Goal: Check status: Check status

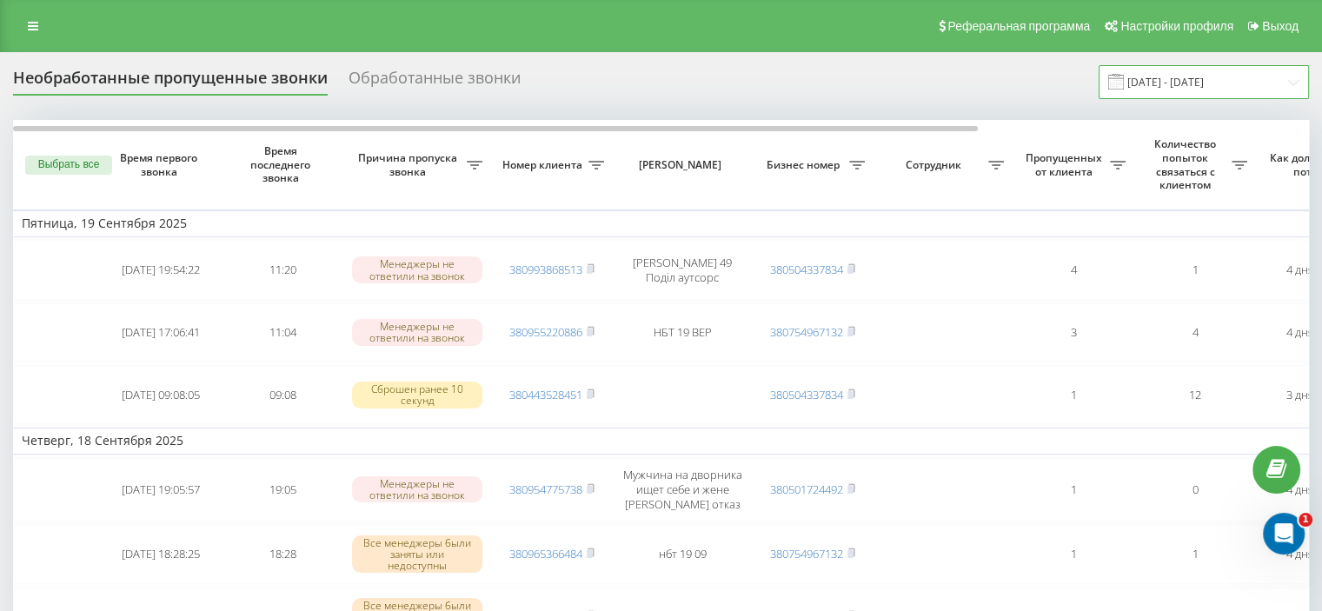
click at [1219, 81] on input "01.09.2025 - 21.09.2025" at bounding box center [1204, 82] width 210 height 34
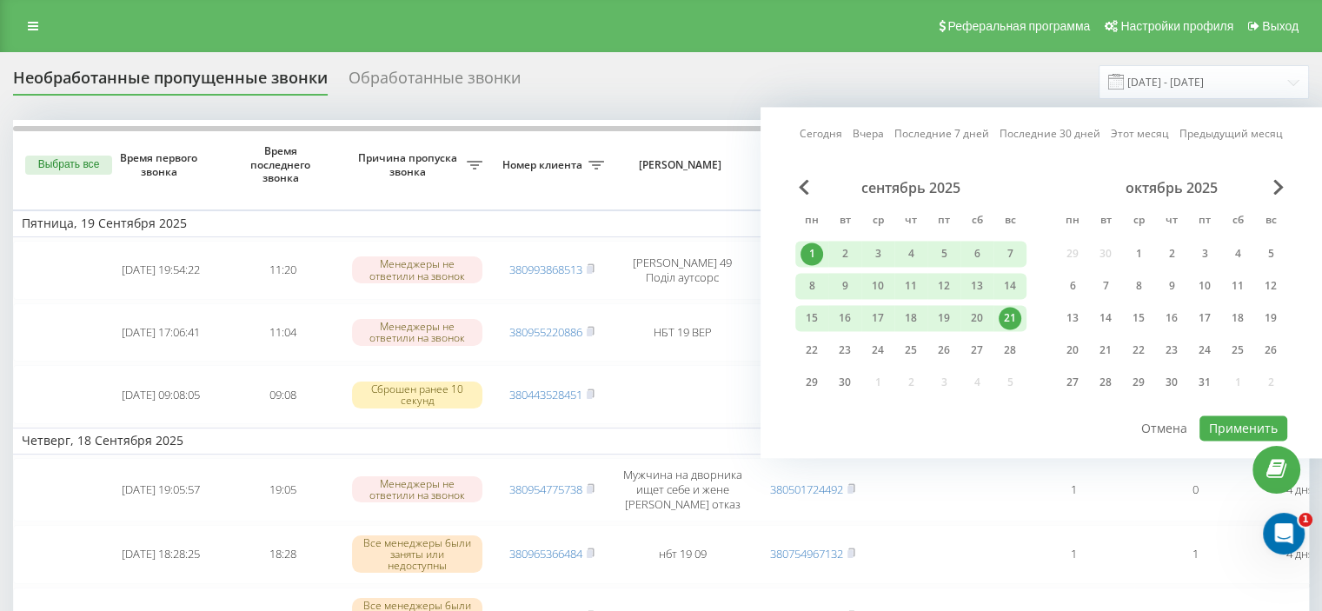
click at [813, 244] on div "1" at bounding box center [812, 254] width 23 height 23
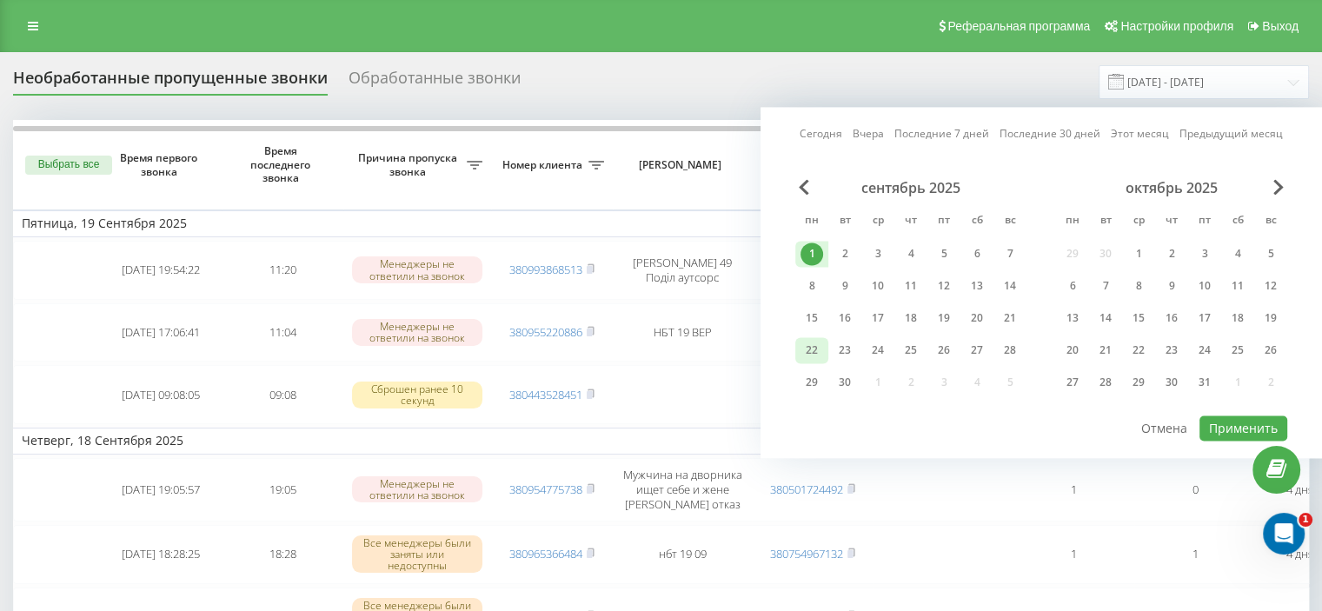
click at [810, 349] on div "22" at bounding box center [812, 350] width 23 height 23
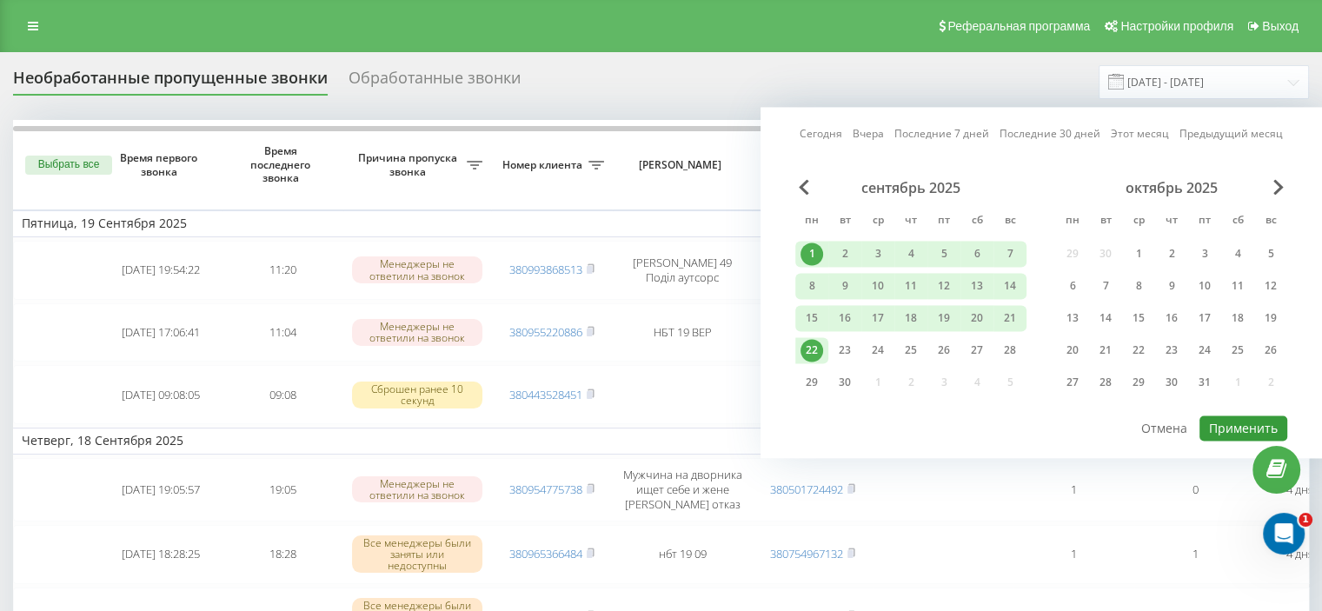
click at [1242, 416] on button "Применить" at bounding box center [1244, 428] width 88 height 25
type input "[DATE] - [DATE]"
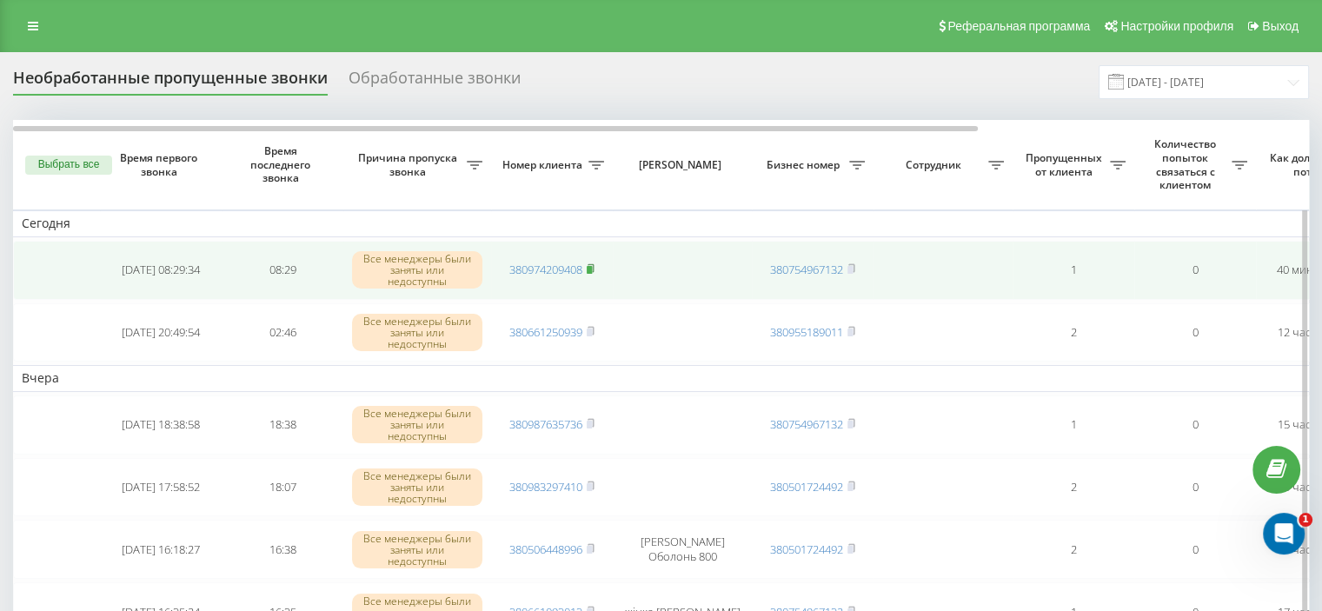
click at [595, 270] on icon at bounding box center [591, 268] width 8 height 10
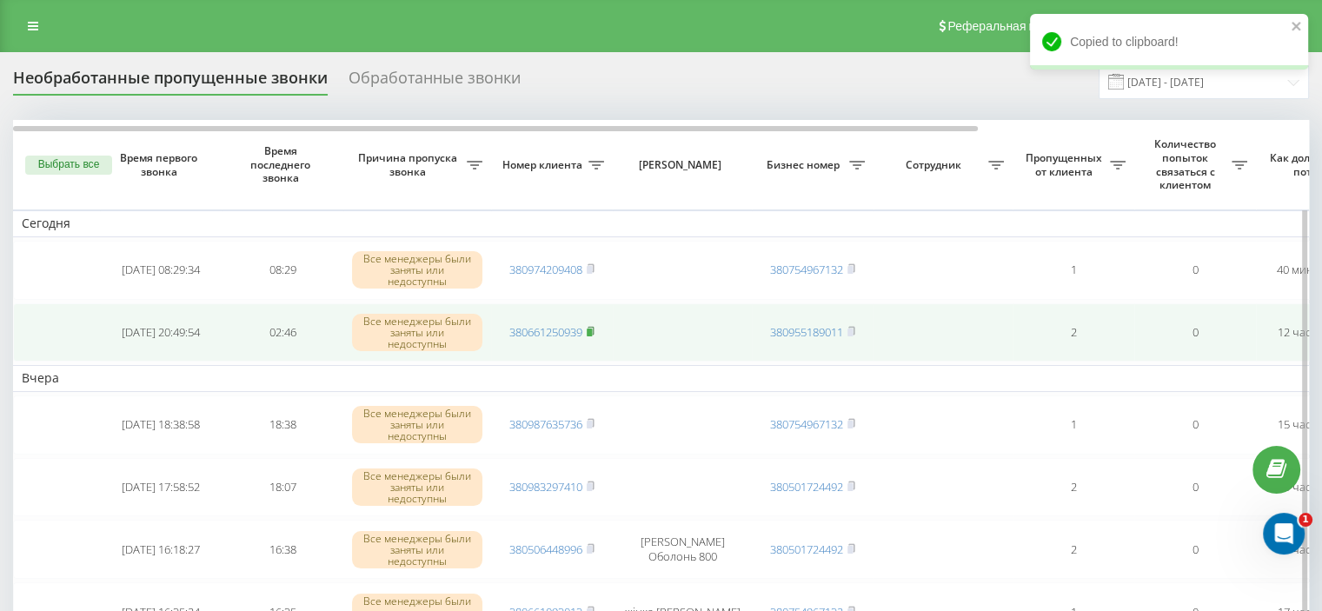
click at [589, 329] on rect at bounding box center [589, 333] width 5 height 8
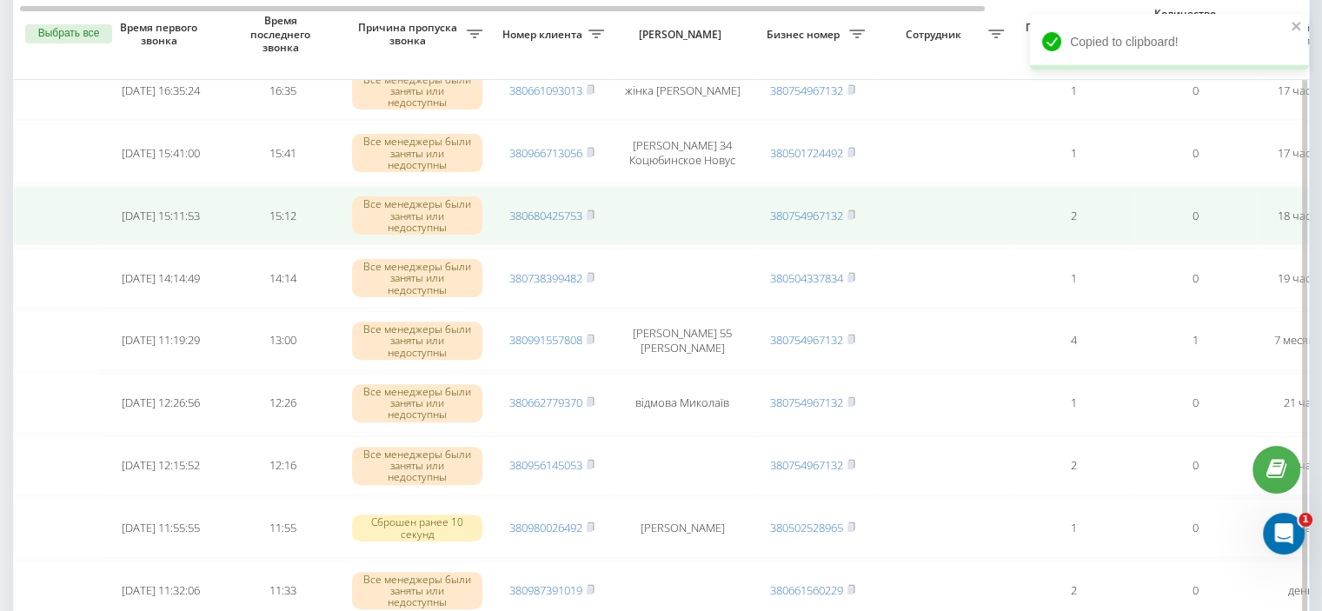
scroll to position [174, 0]
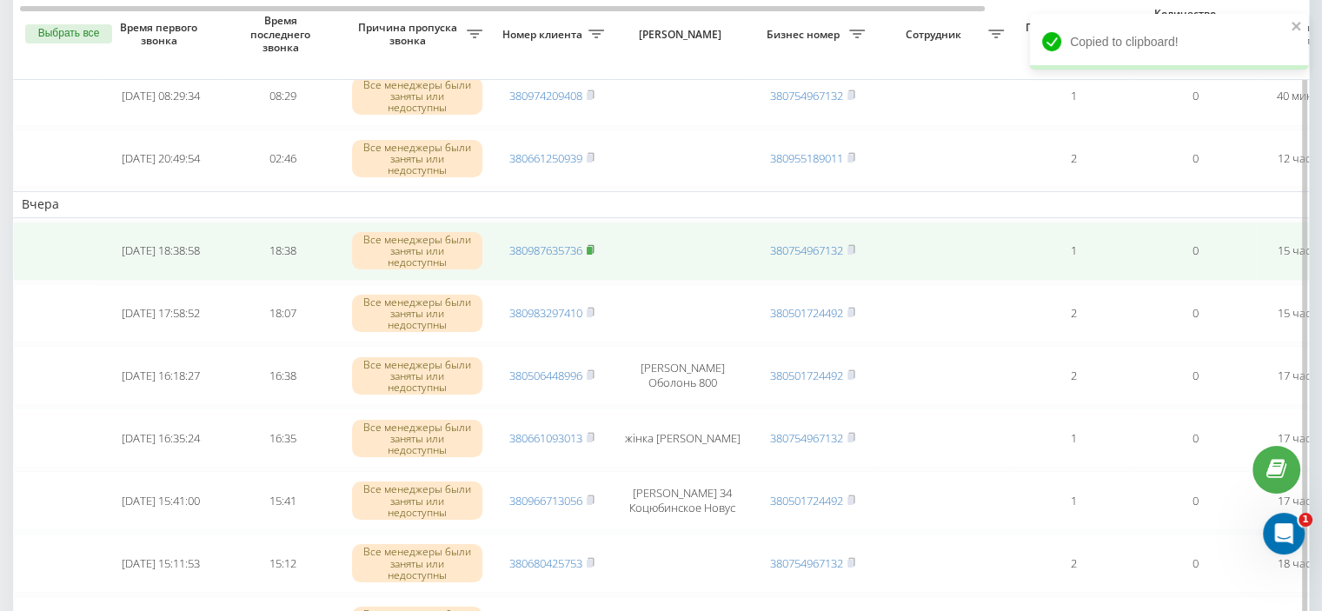
click at [588, 244] on icon at bounding box center [591, 249] width 8 height 10
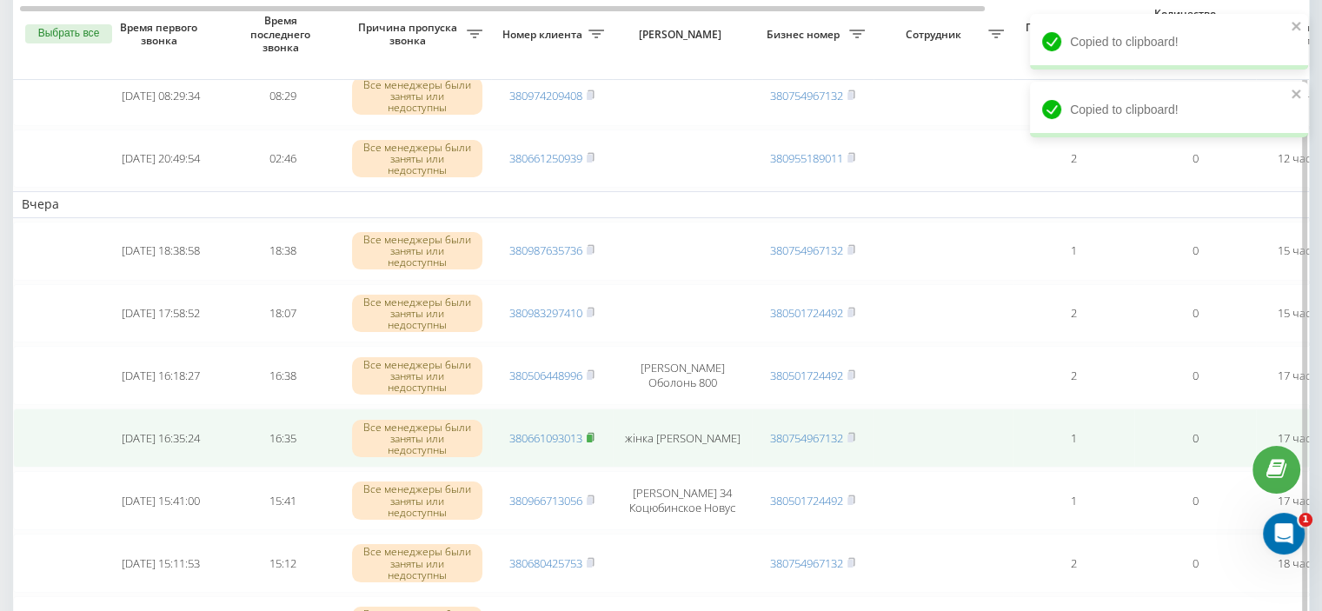
click at [589, 437] on rect at bounding box center [589, 439] width 5 height 8
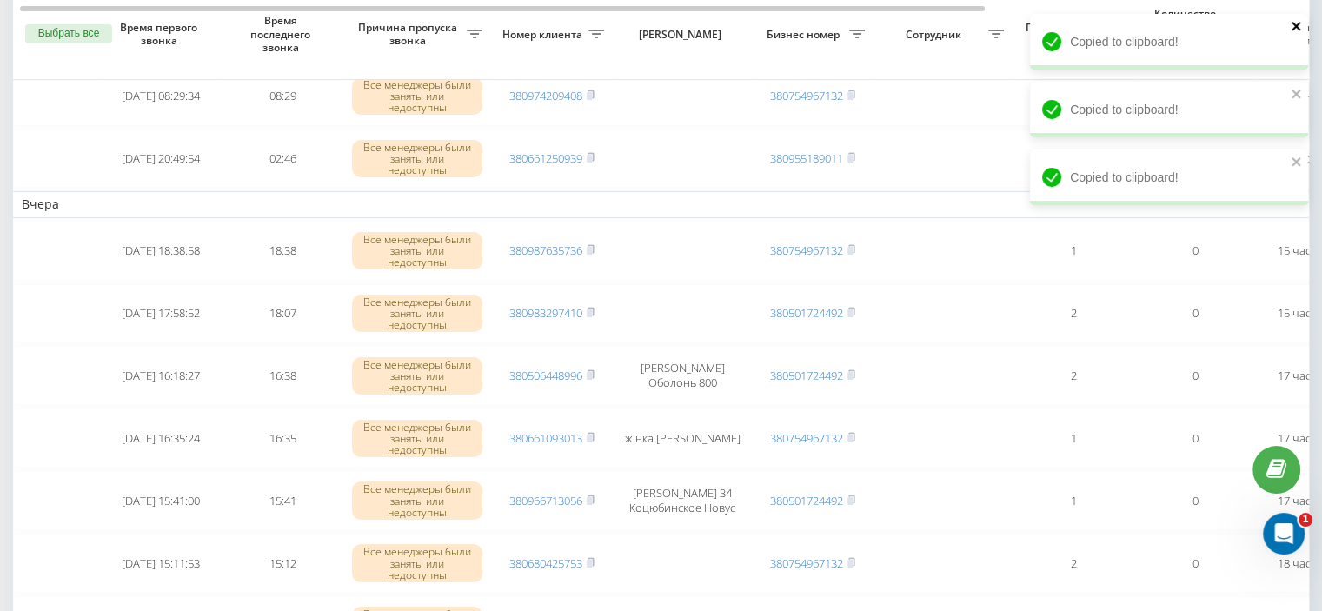
click at [1297, 28] on icon "close" at bounding box center [1296, 26] width 9 height 9
click at [1300, 88] on icon "close" at bounding box center [1297, 94] width 12 height 14
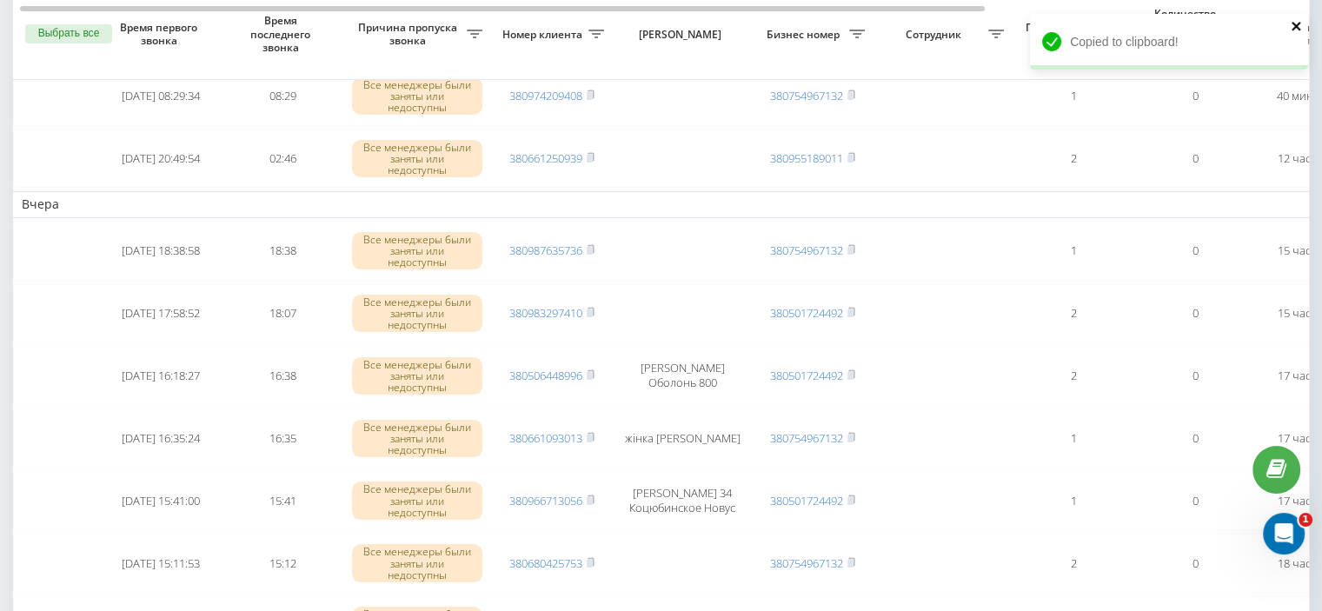
click at [1298, 27] on icon "close" at bounding box center [1297, 26] width 12 height 14
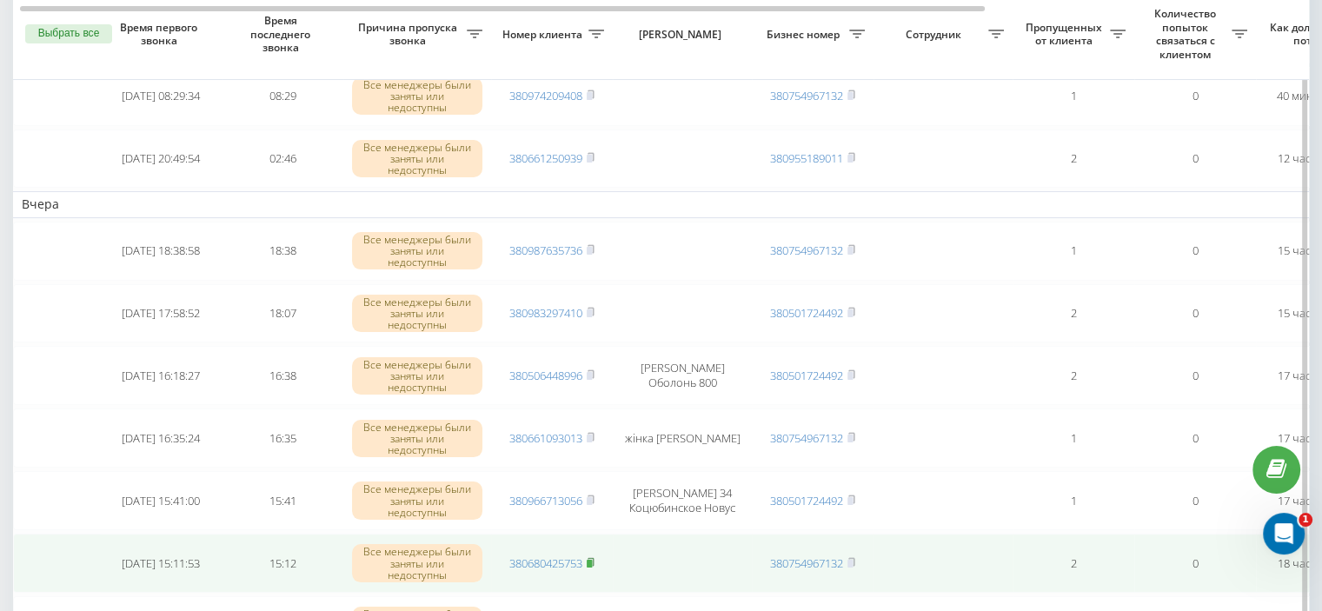
click at [590, 559] on icon at bounding box center [591, 562] width 6 height 8
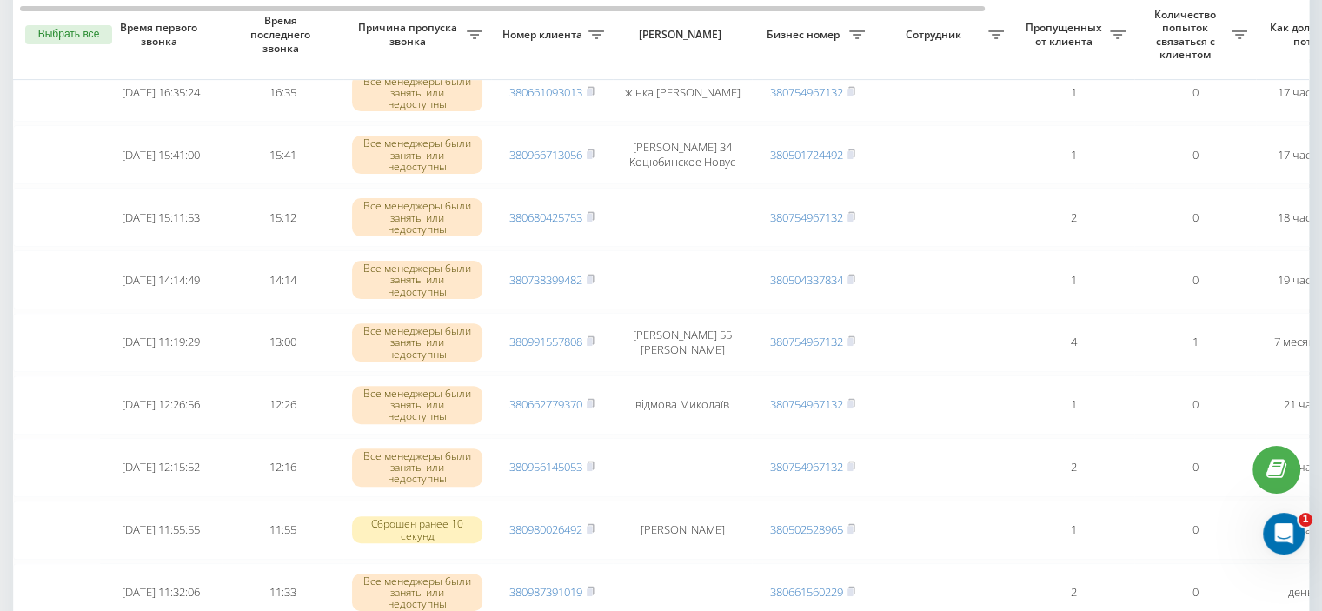
scroll to position [522, 0]
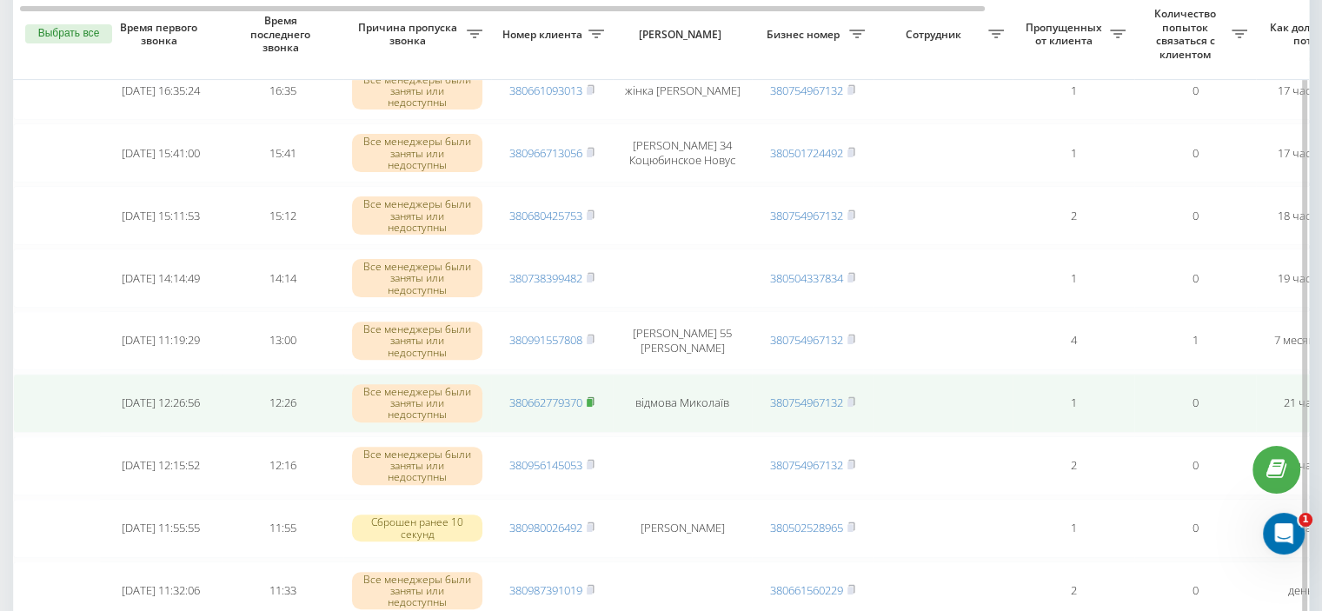
click at [591, 401] on rect at bounding box center [589, 403] width 5 height 8
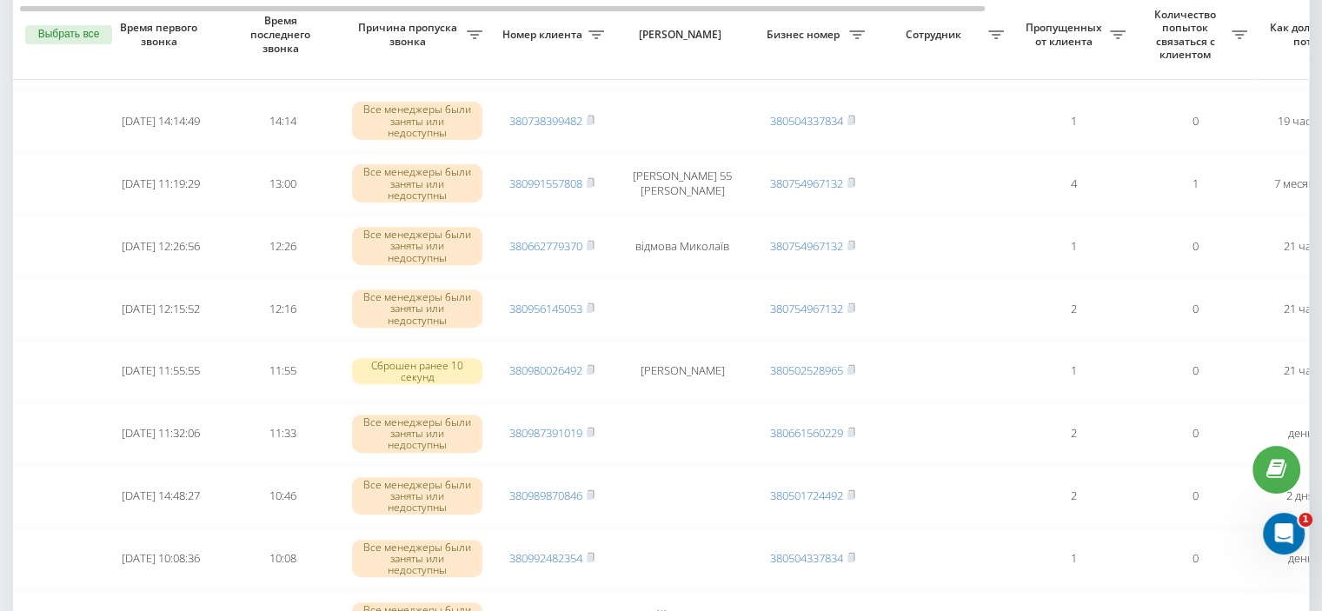
scroll to position [619, 0]
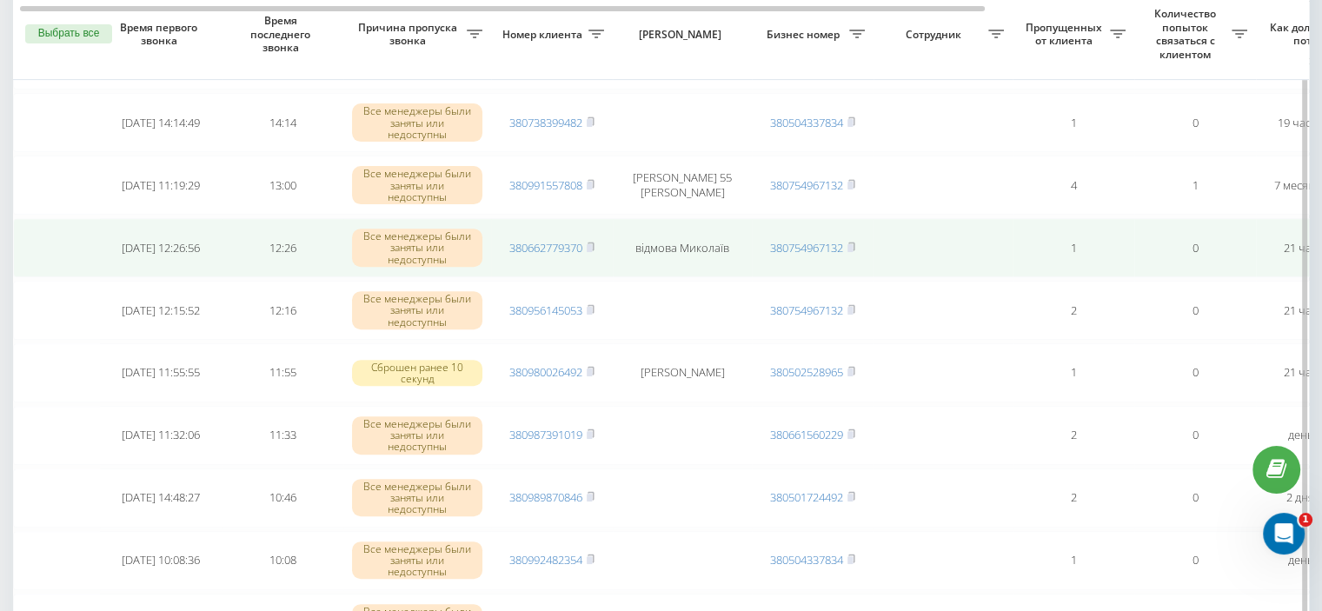
click at [597, 240] on td "380662779370" at bounding box center [552, 247] width 122 height 59
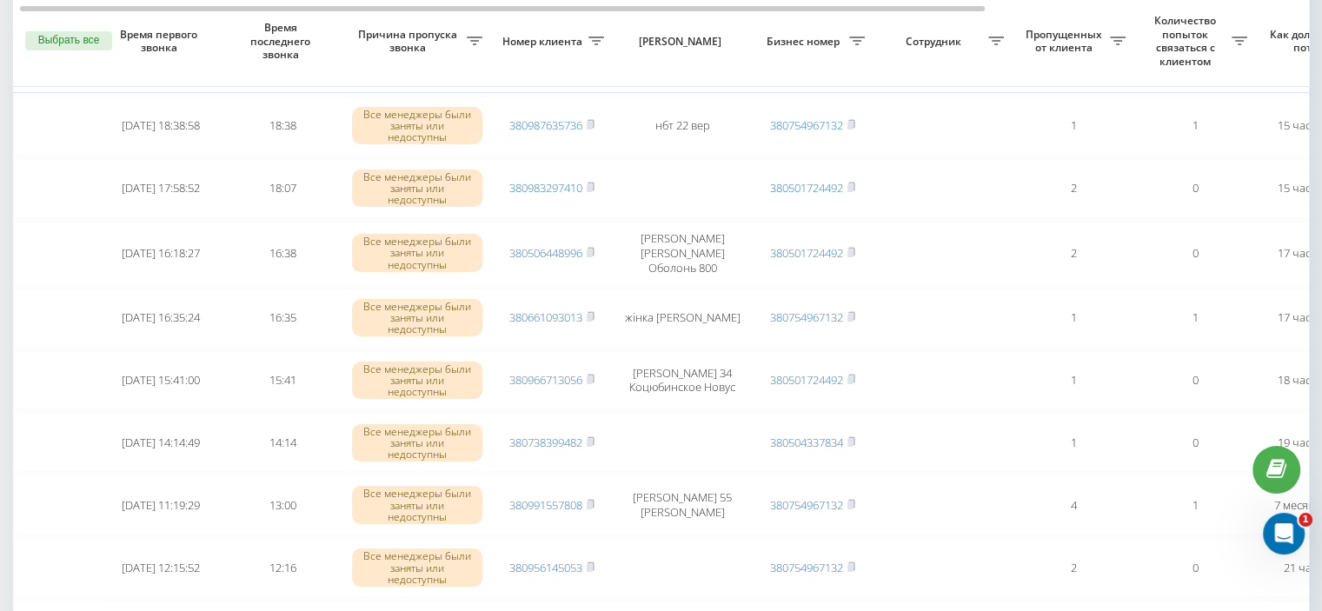
scroll to position [243, 0]
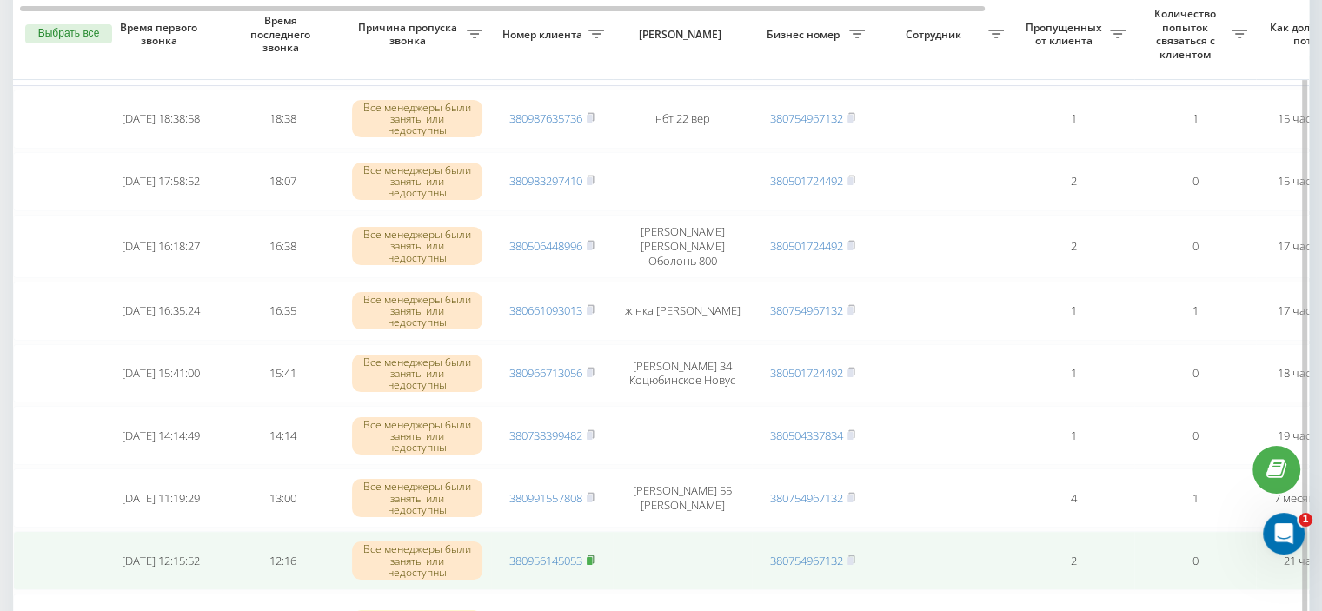
click at [595, 555] on icon at bounding box center [591, 560] width 8 height 10
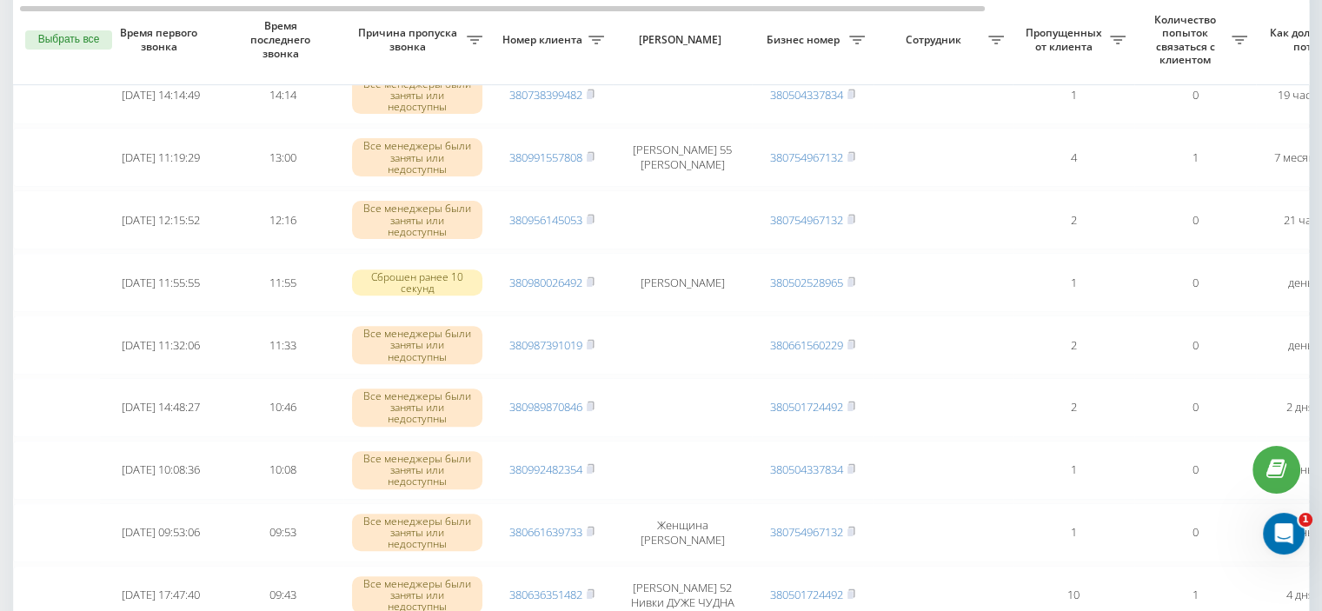
scroll to position [591, 0]
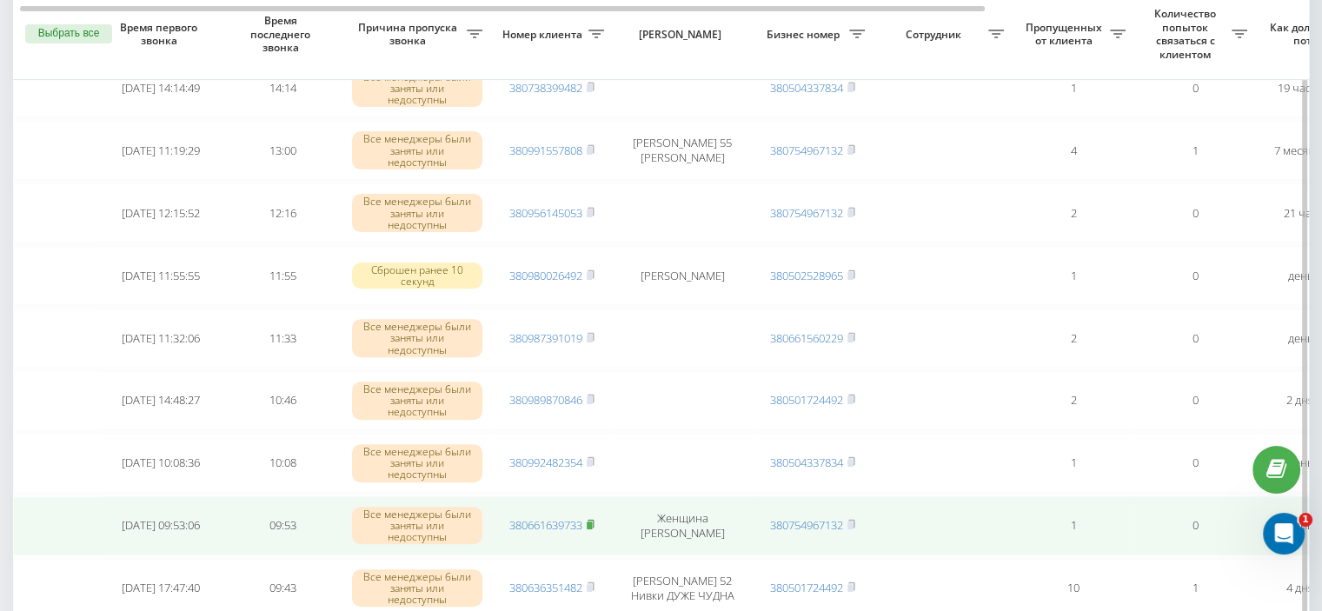
click at [591, 520] on icon at bounding box center [591, 524] width 6 height 8
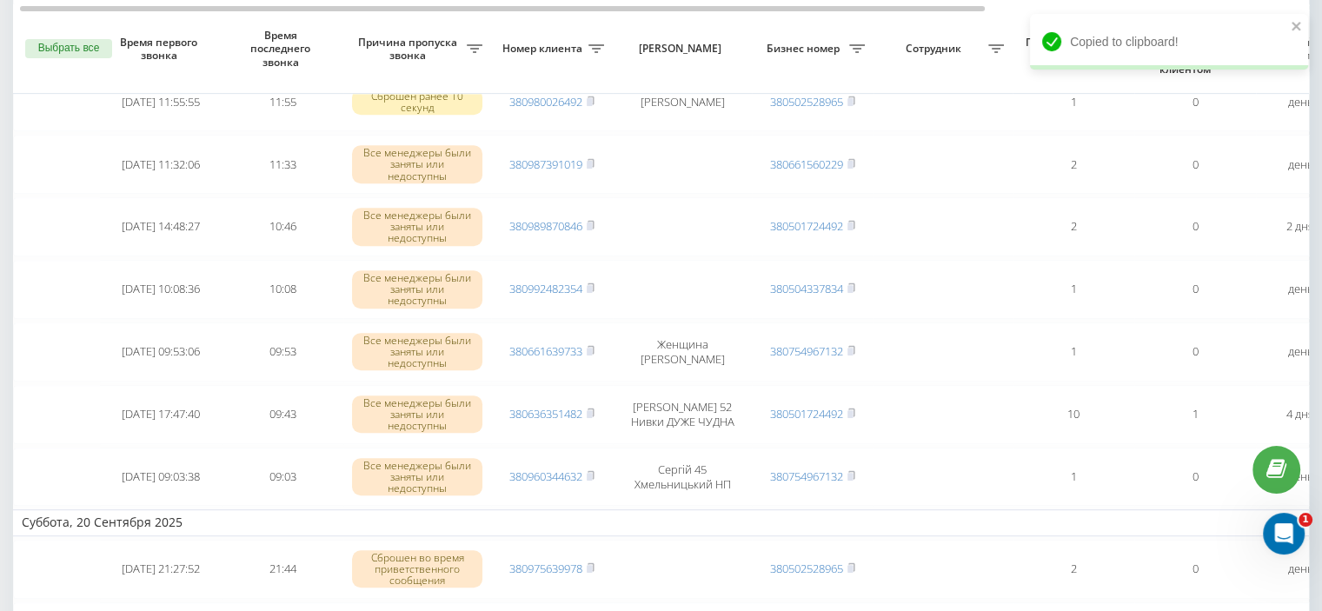
scroll to position [800, 0]
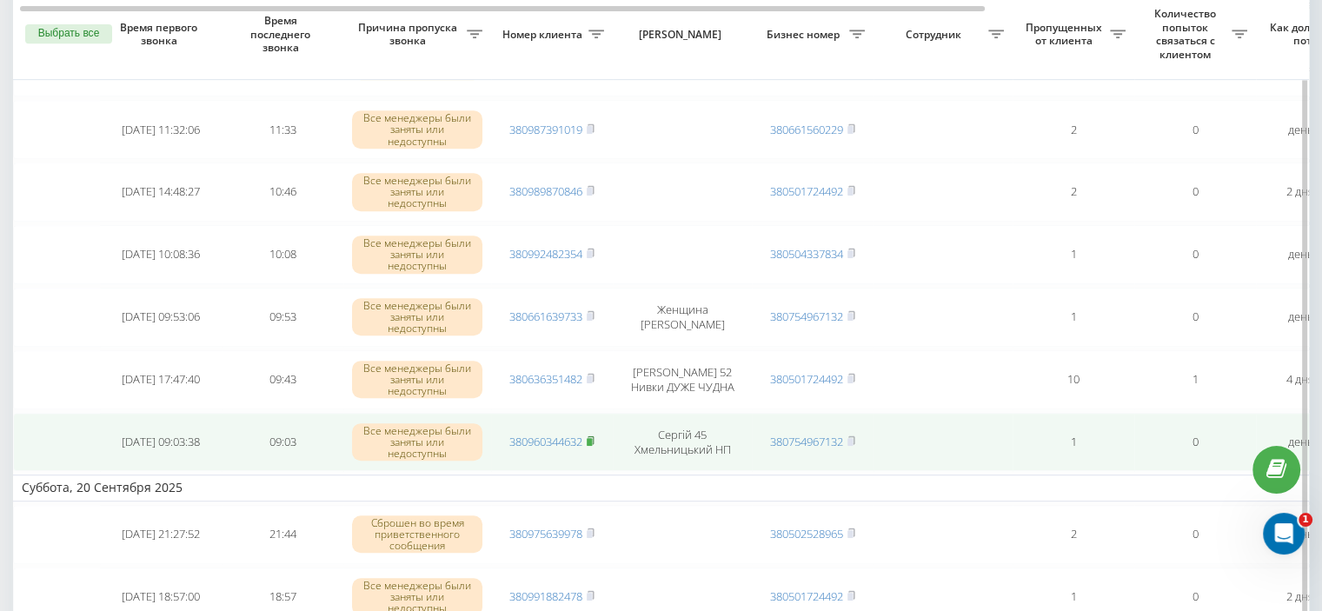
click at [592, 438] on rect at bounding box center [589, 442] width 5 height 8
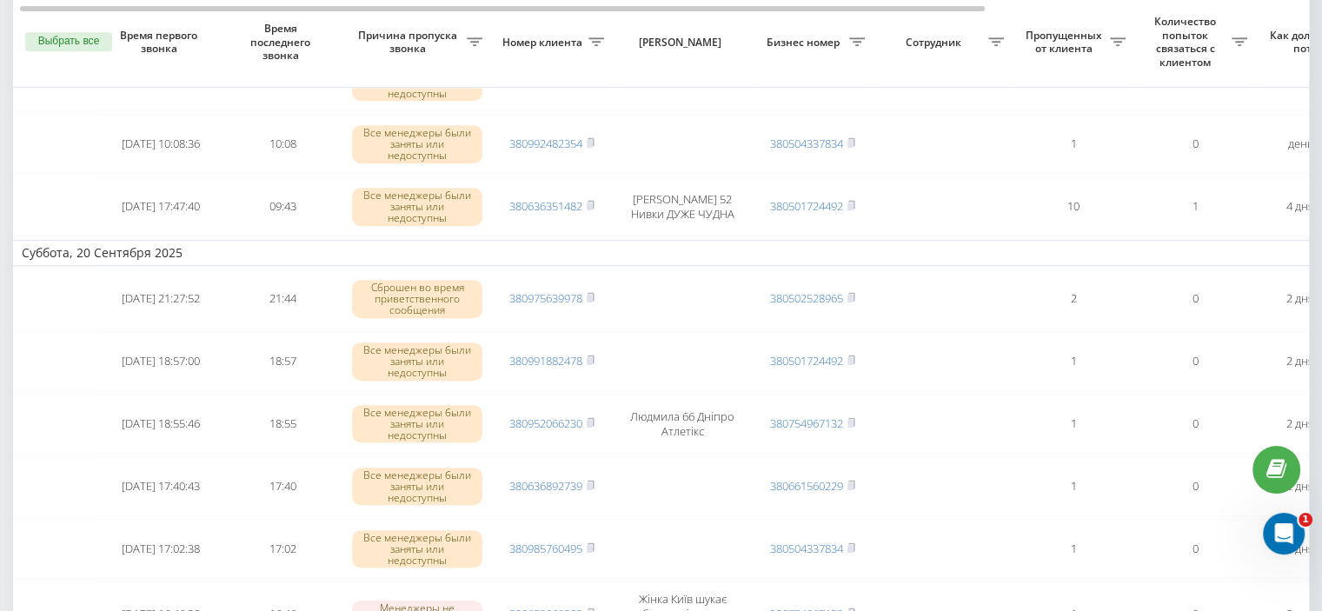
scroll to position [857, 0]
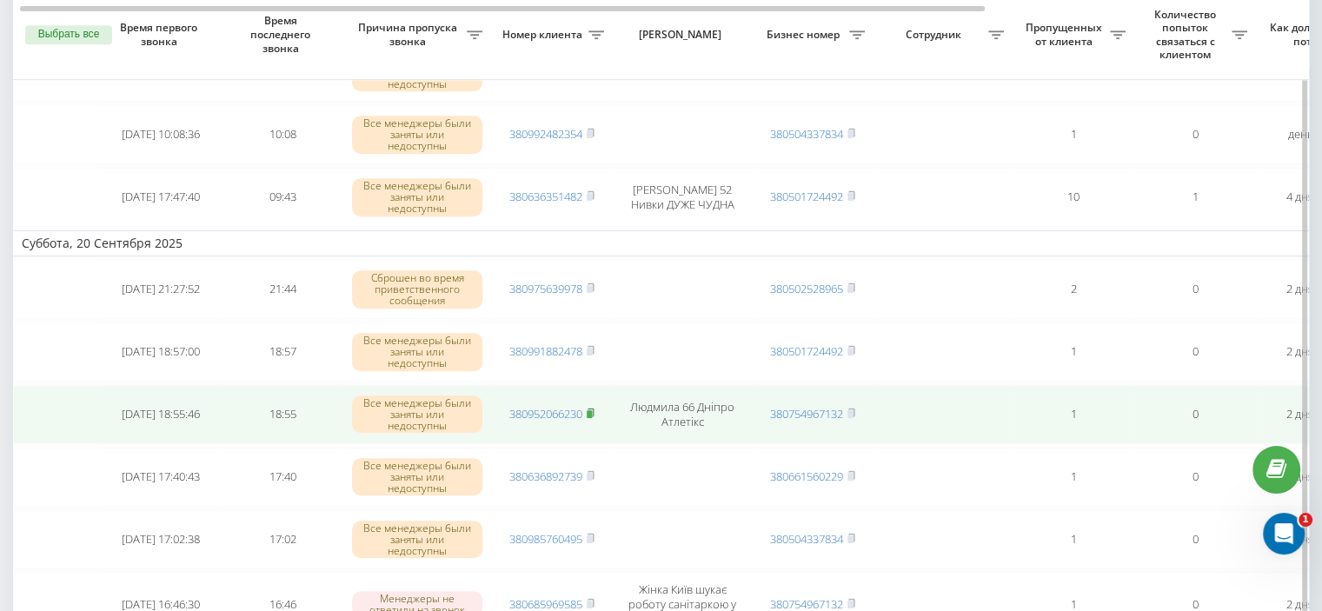
click at [592, 410] on rect at bounding box center [589, 414] width 5 height 8
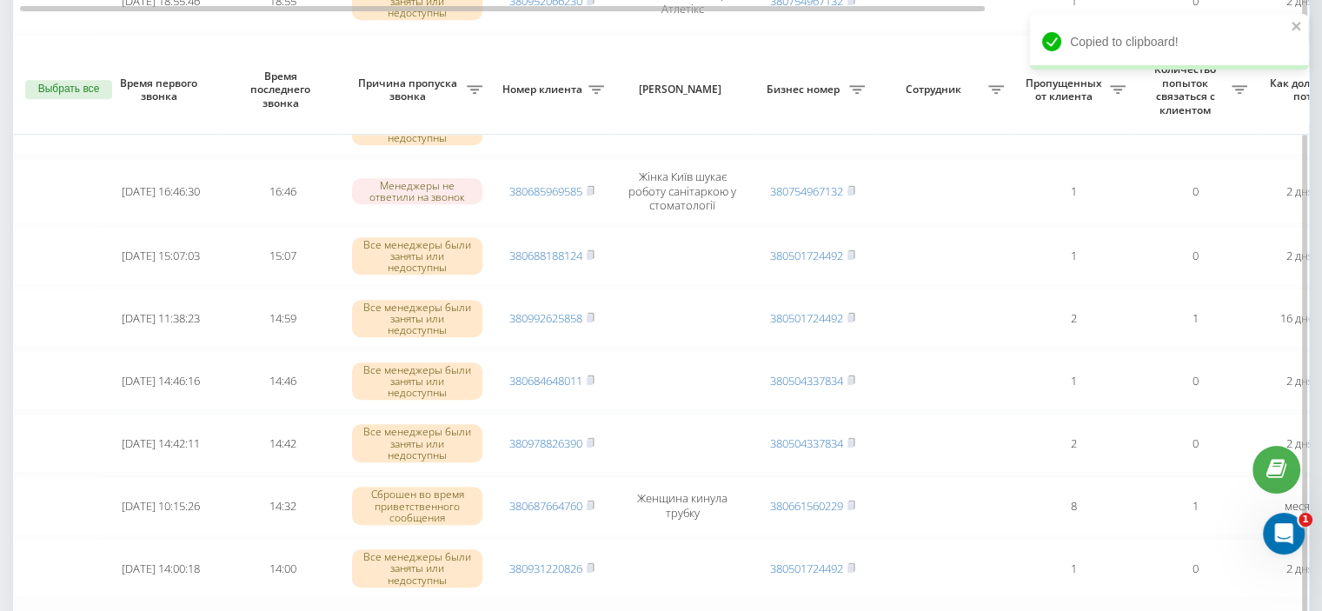
scroll to position [1218, 0]
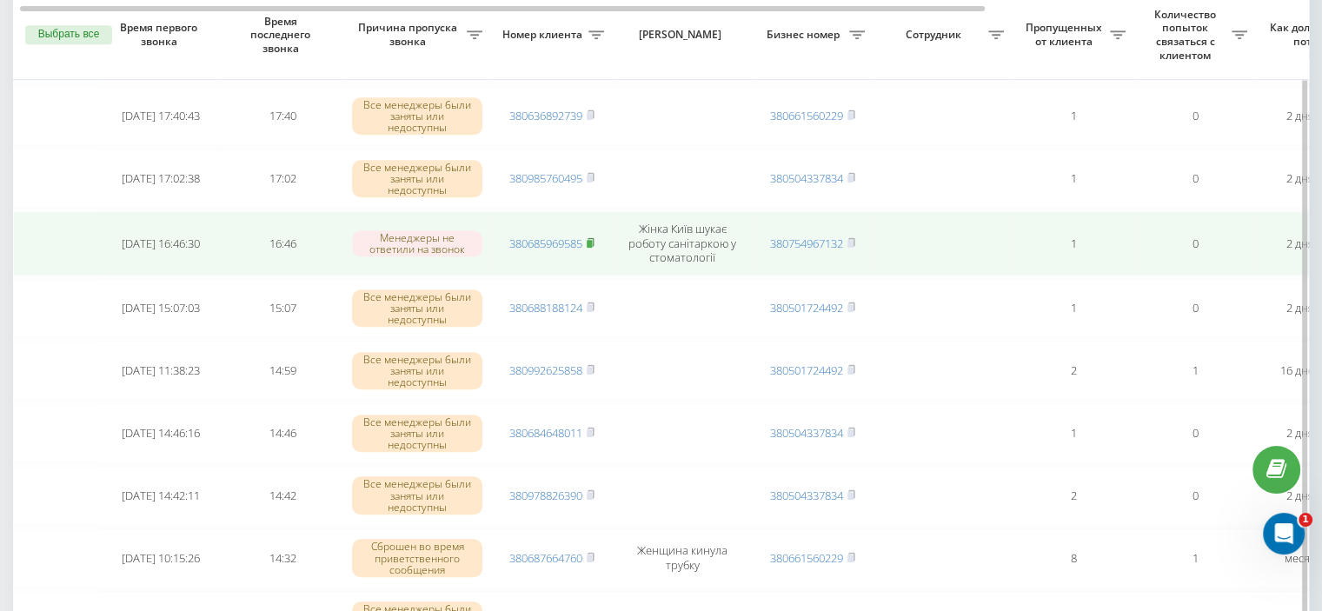
click at [594, 237] on icon at bounding box center [591, 241] width 6 height 8
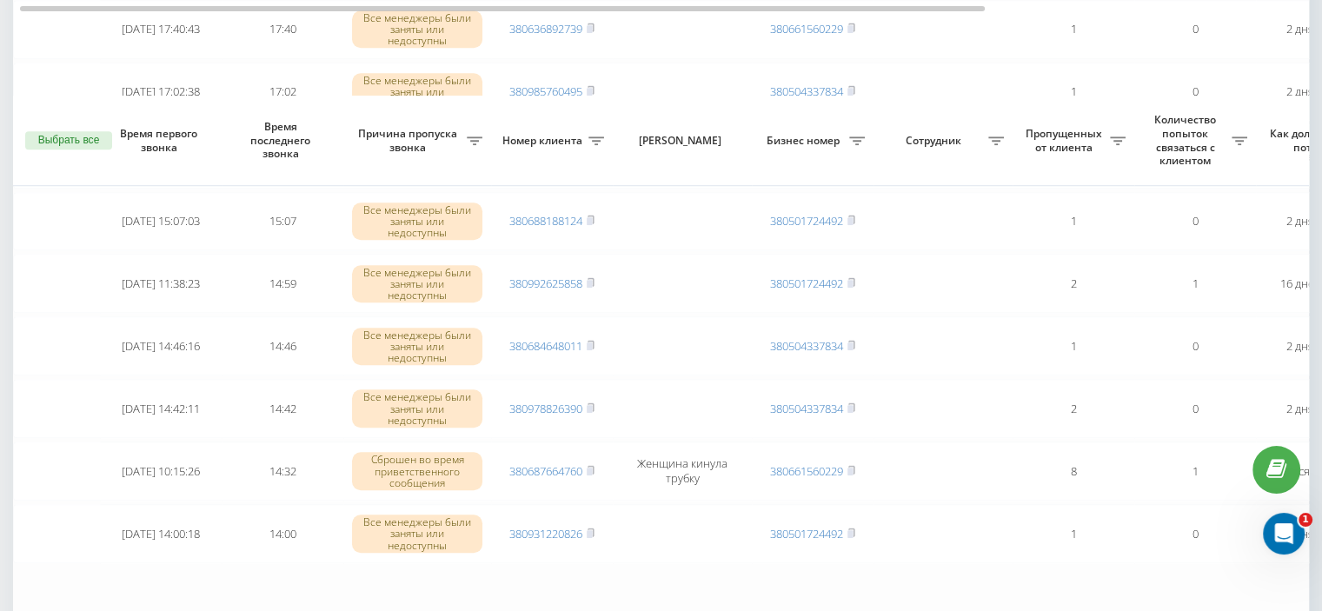
scroll to position [1522, 0]
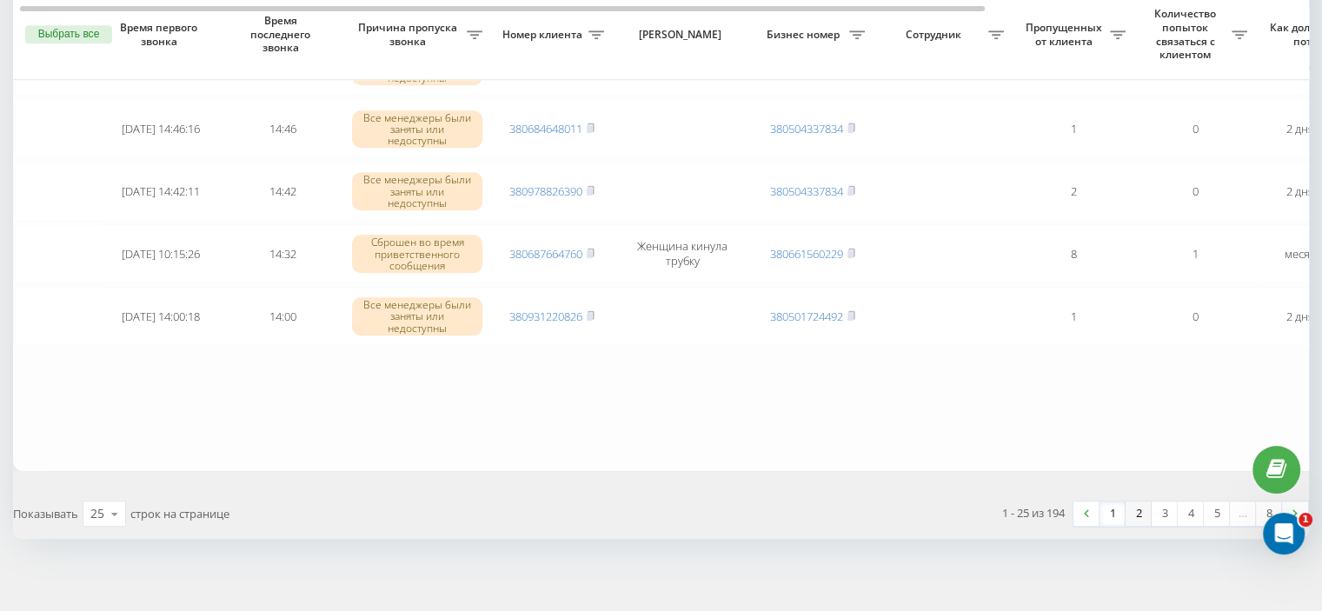
click at [1139, 507] on link "2" at bounding box center [1139, 514] width 26 height 24
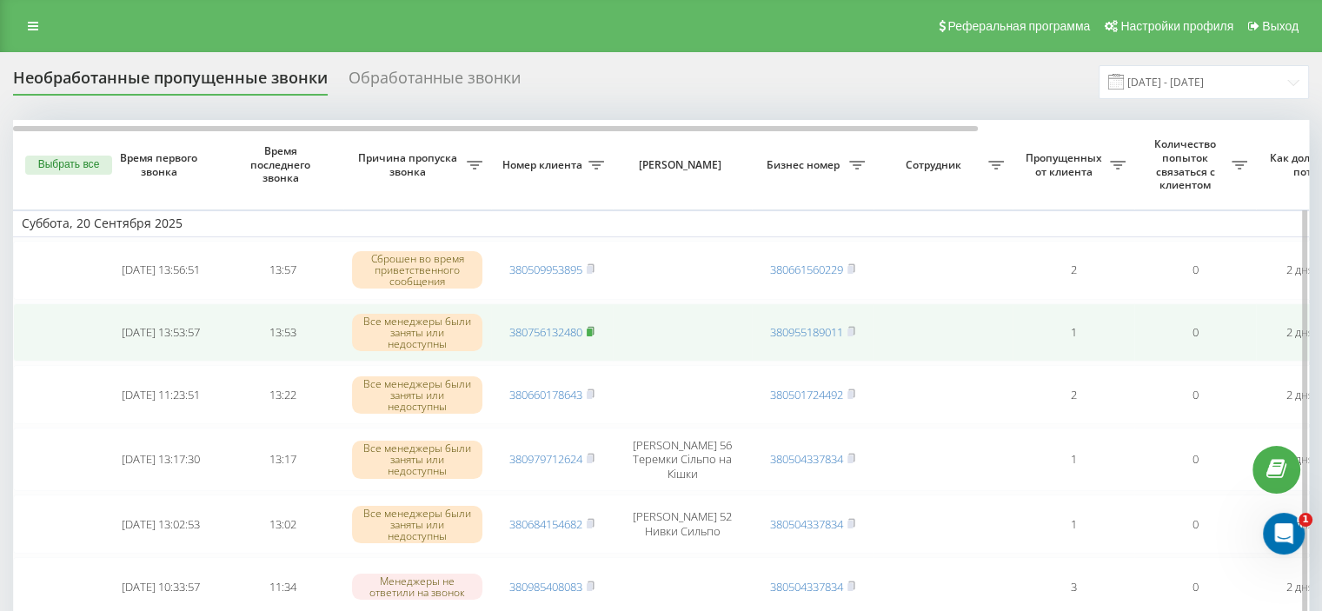
click at [588, 328] on icon at bounding box center [591, 331] width 8 height 10
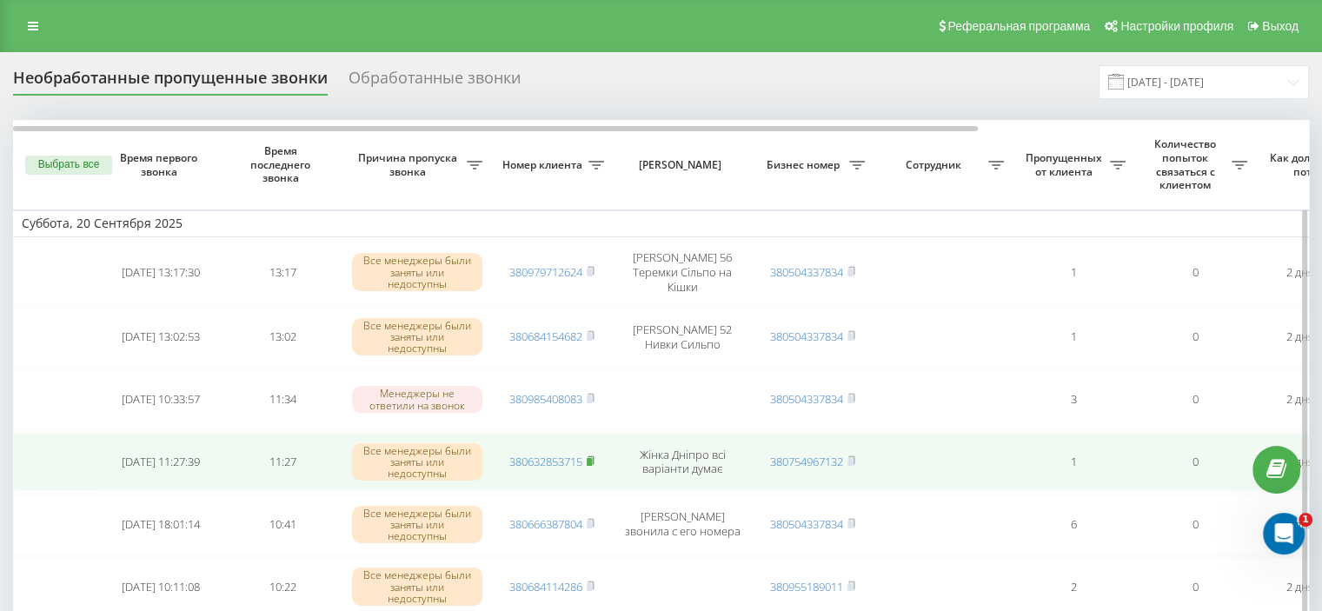
click at [590, 456] on icon at bounding box center [591, 461] width 8 height 10
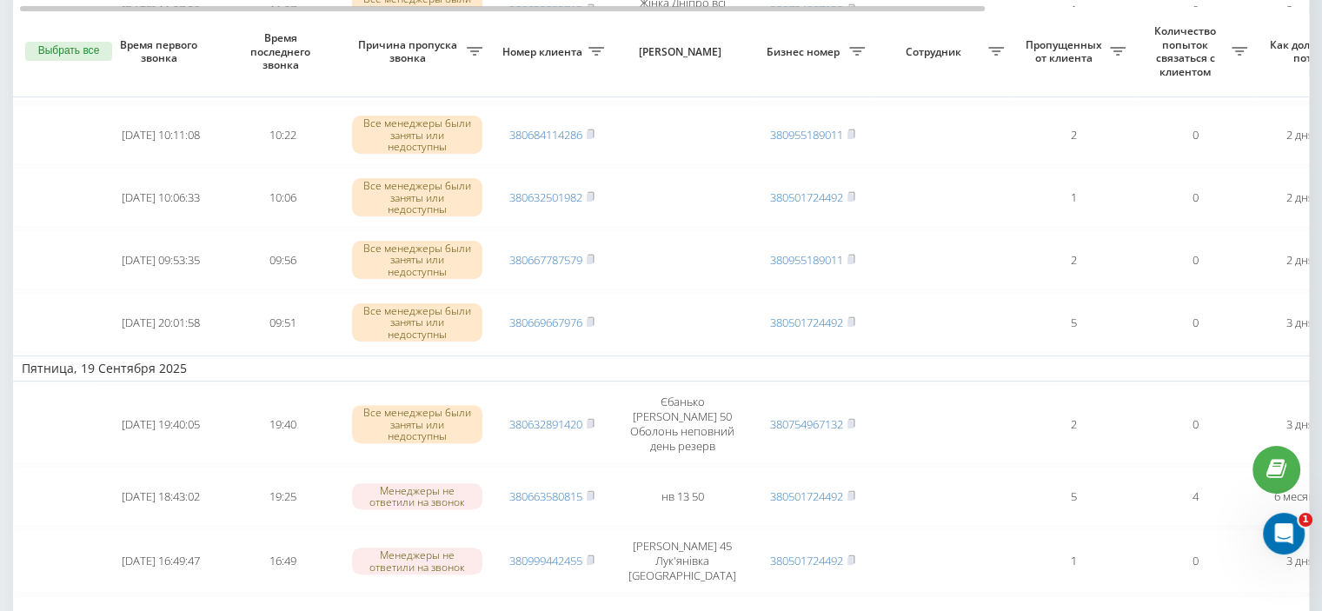
scroll to position [487, 0]
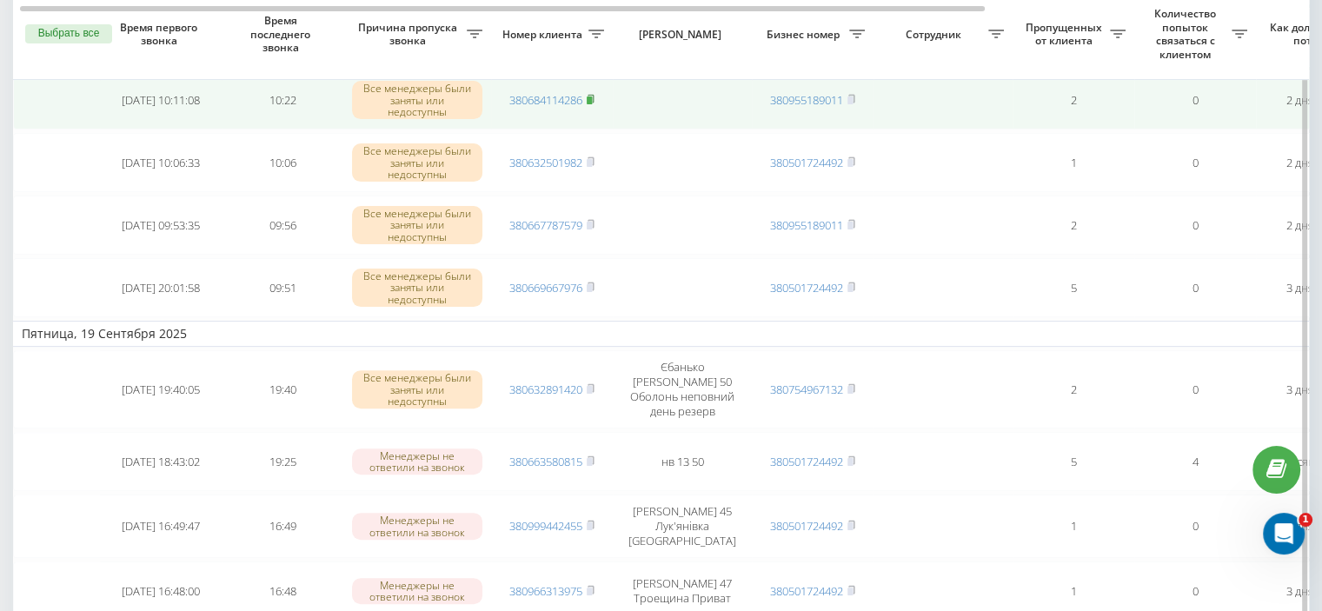
click at [590, 97] on rect at bounding box center [589, 101] width 5 height 8
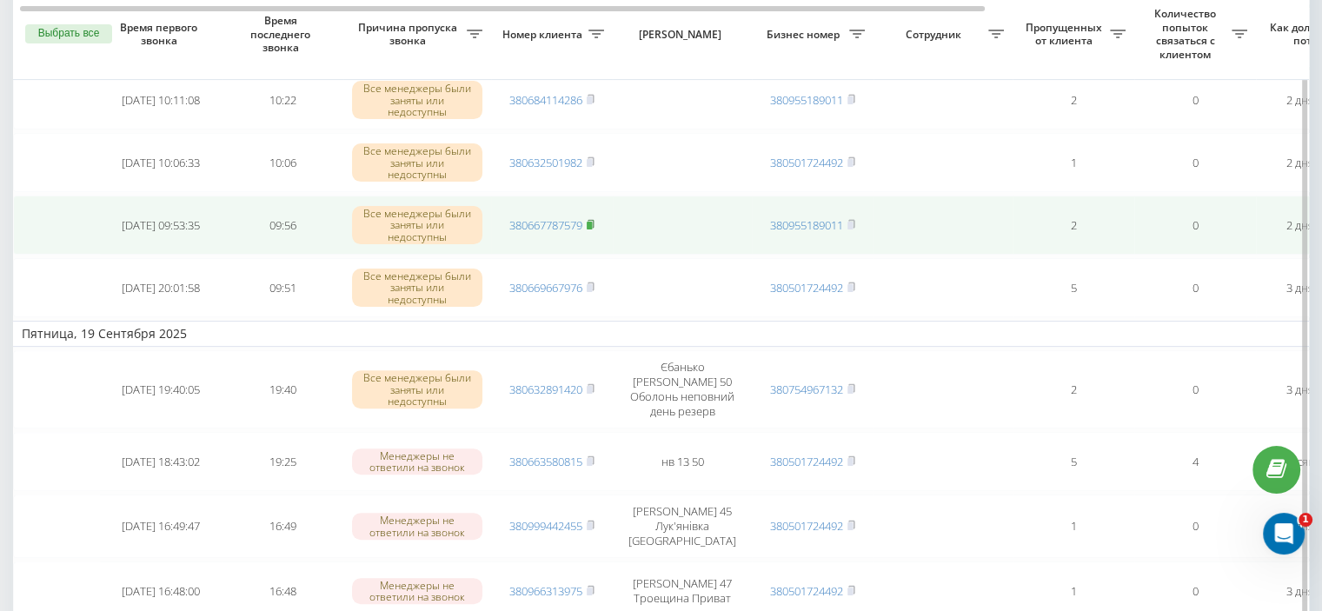
click at [591, 222] on rect at bounding box center [589, 226] width 5 height 8
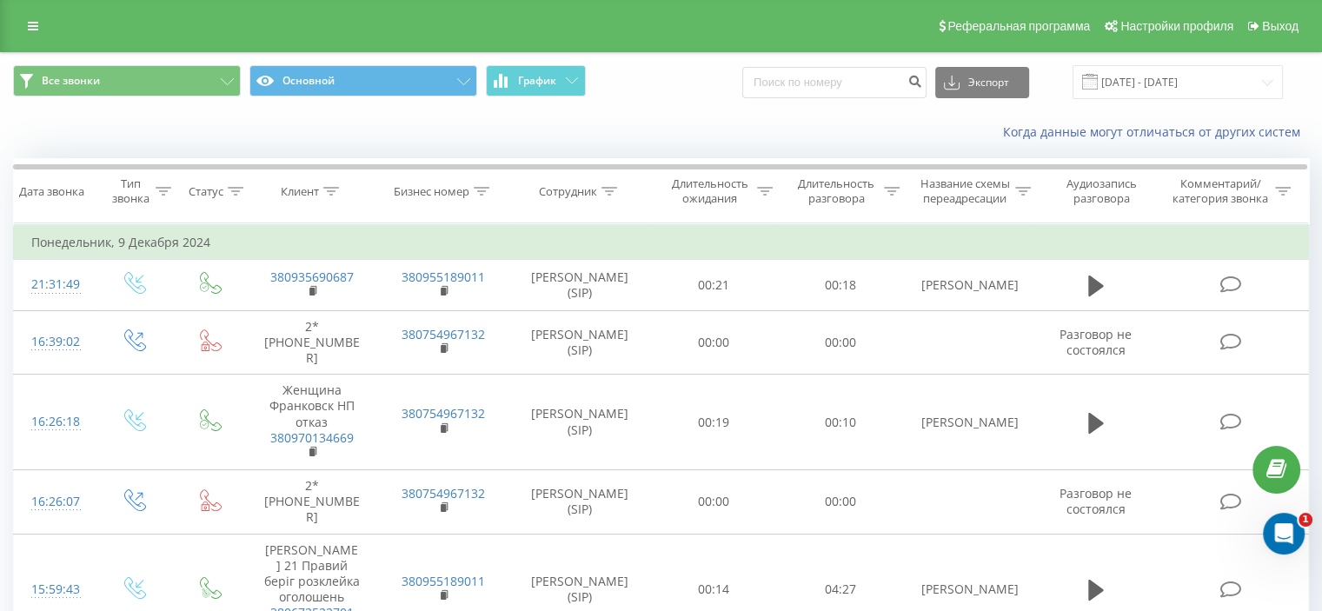
click at [32, 20] on icon at bounding box center [33, 26] width 10 height 12
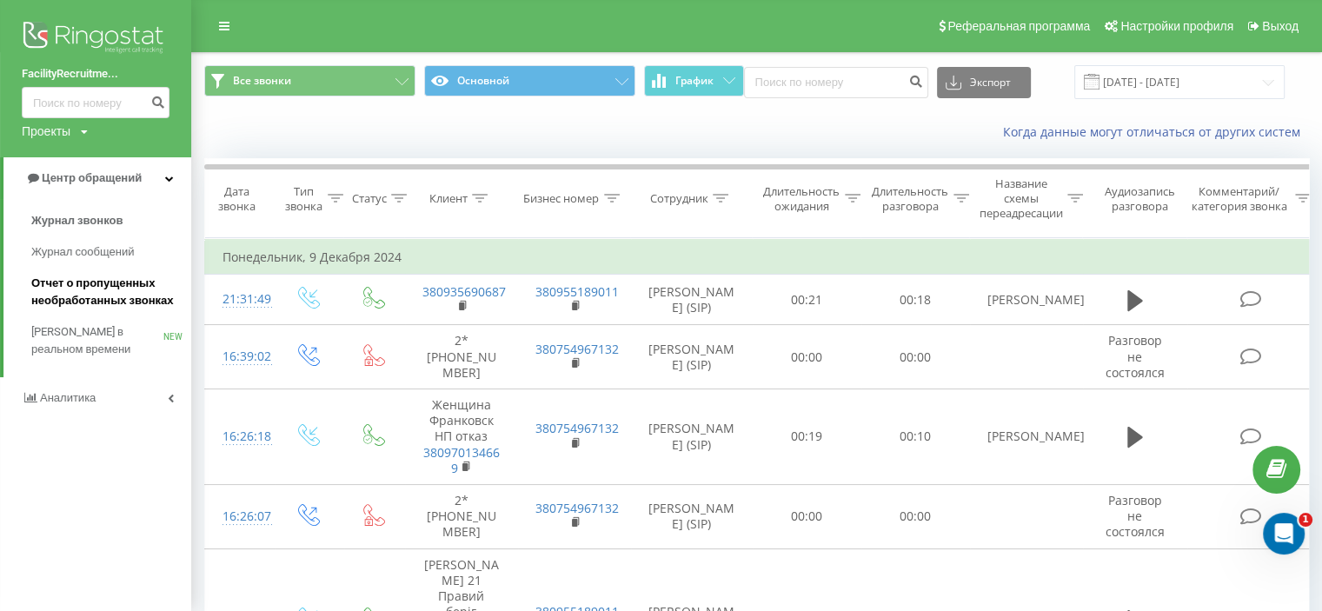
click at [88, 285] on span "Отчет о пропущенных необработанных звонках" at bounding box center [106, 292] width 151 height 35
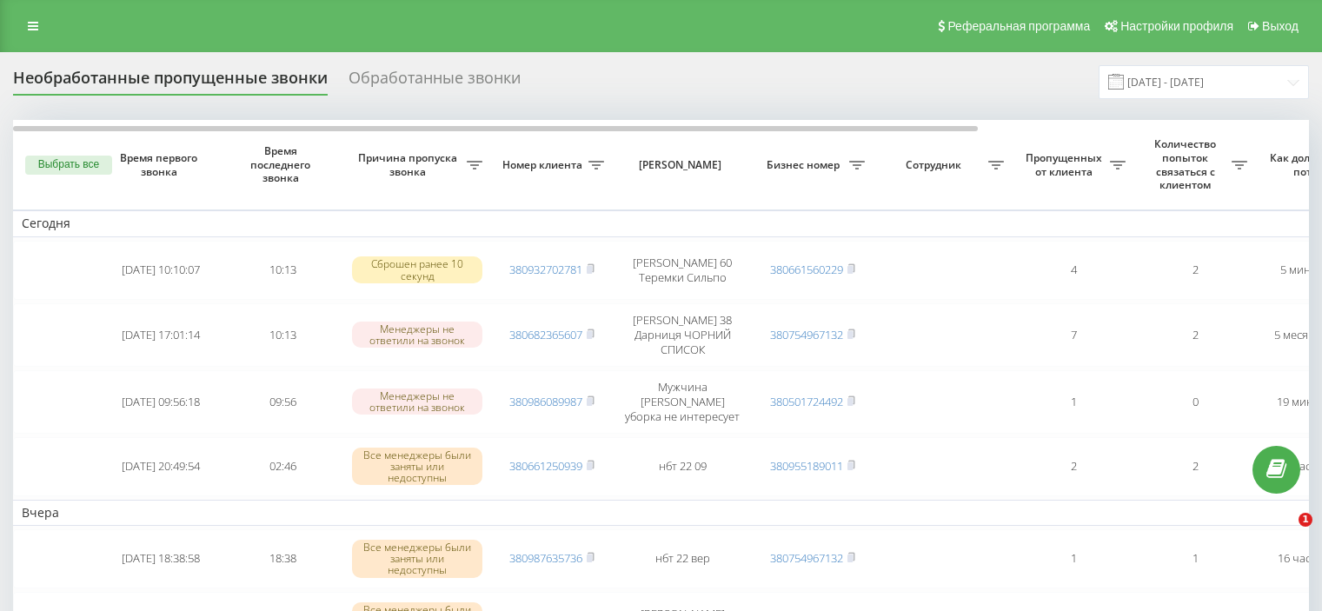
click at [1220, 77] on input "22.08.2025 - 22.09.2025" at bounding box center [1204, 82] width 210 height 34
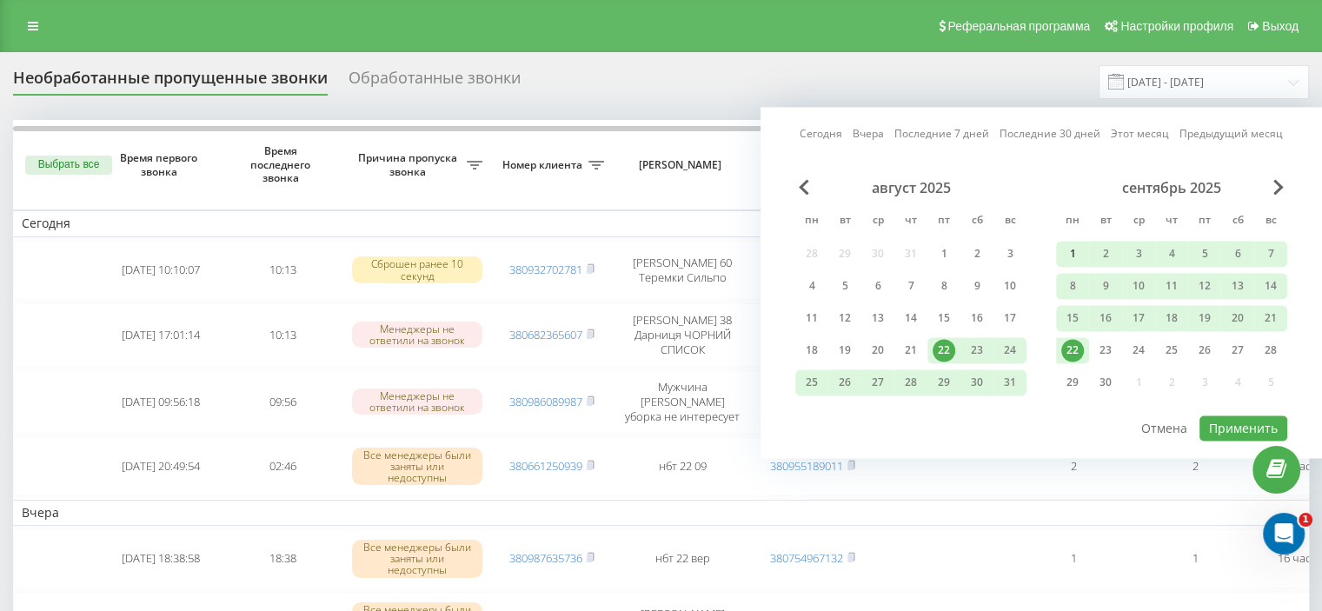
click at [1075, 246] on div "1" at bounding box center [1073, 254] width 23 height 23
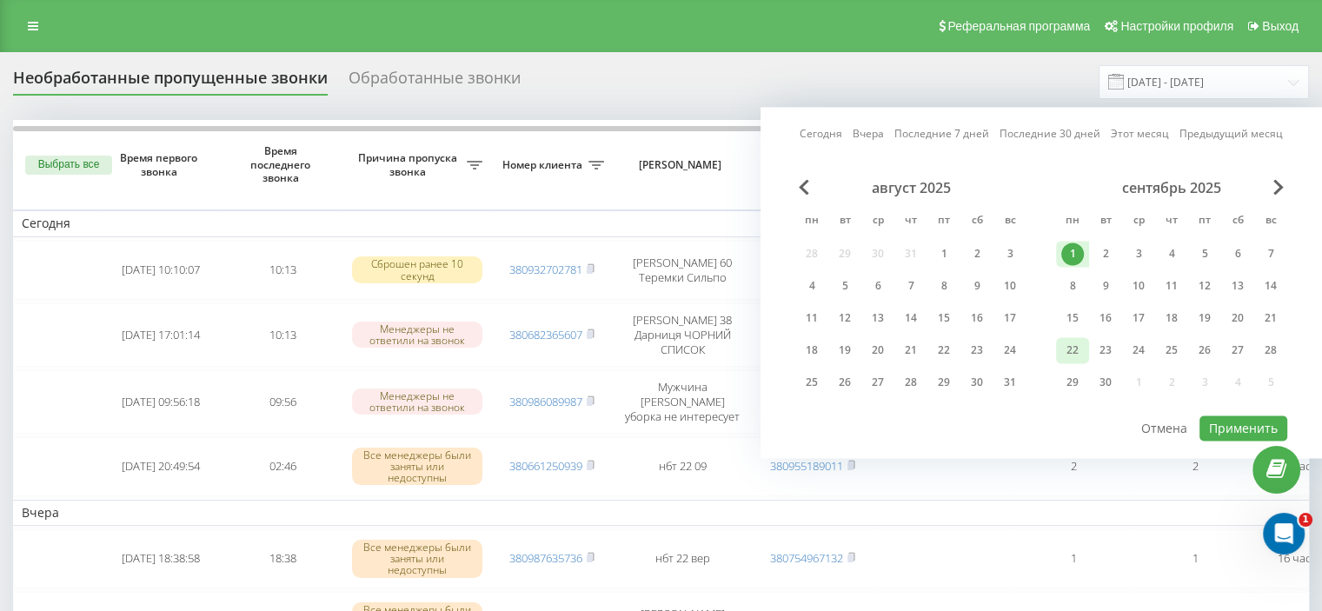
click at [1080, 344] on div "22" at bounding box center [1073, 350] width 23 height 23
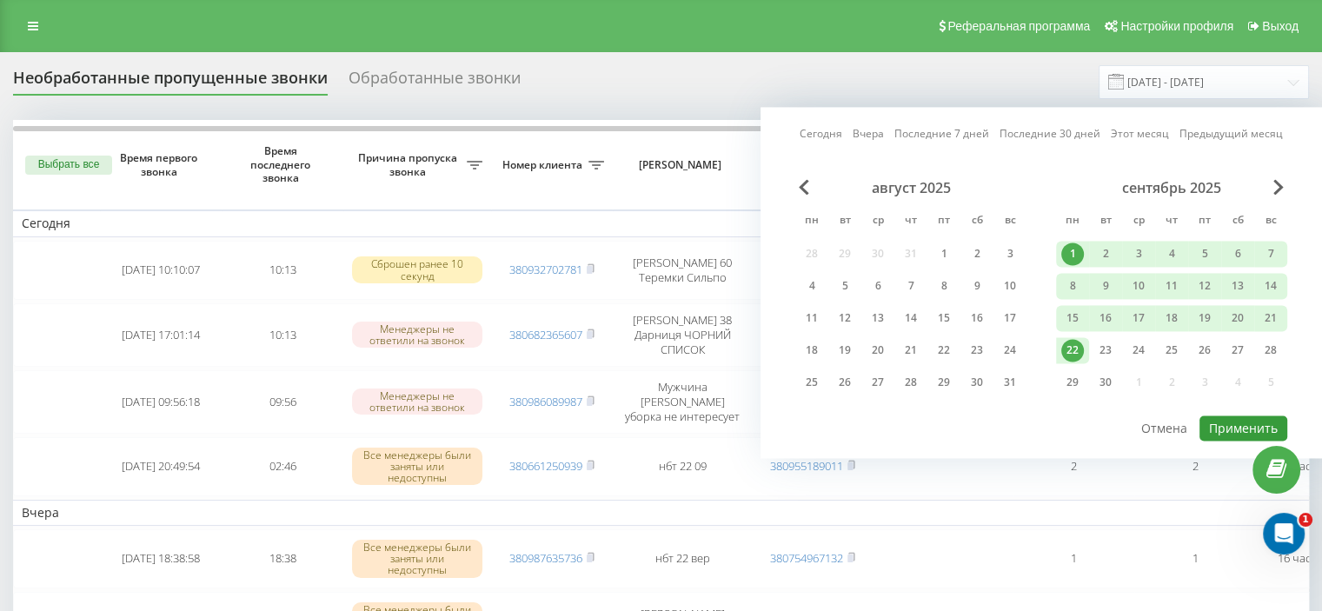
click at [1252, 420] on button "Применить" at bounding box center [1244, 428] width 88 height 25
type input "01.09.2025 - 22.09.2025"
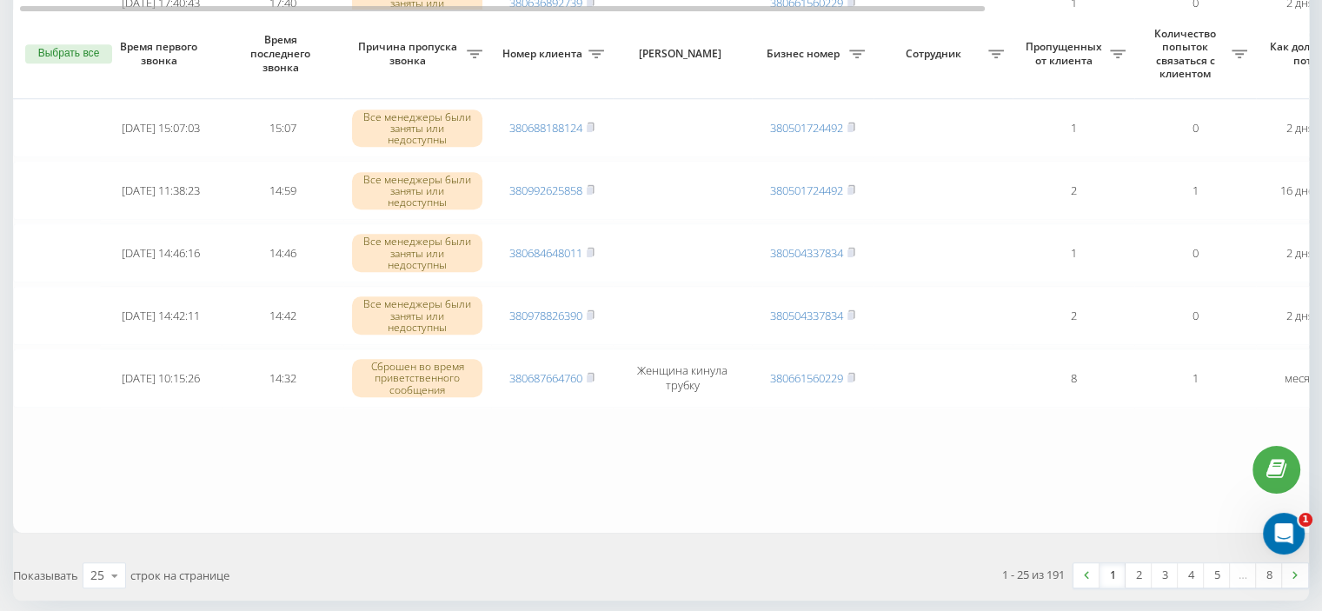
scroll to position [1495, 0]
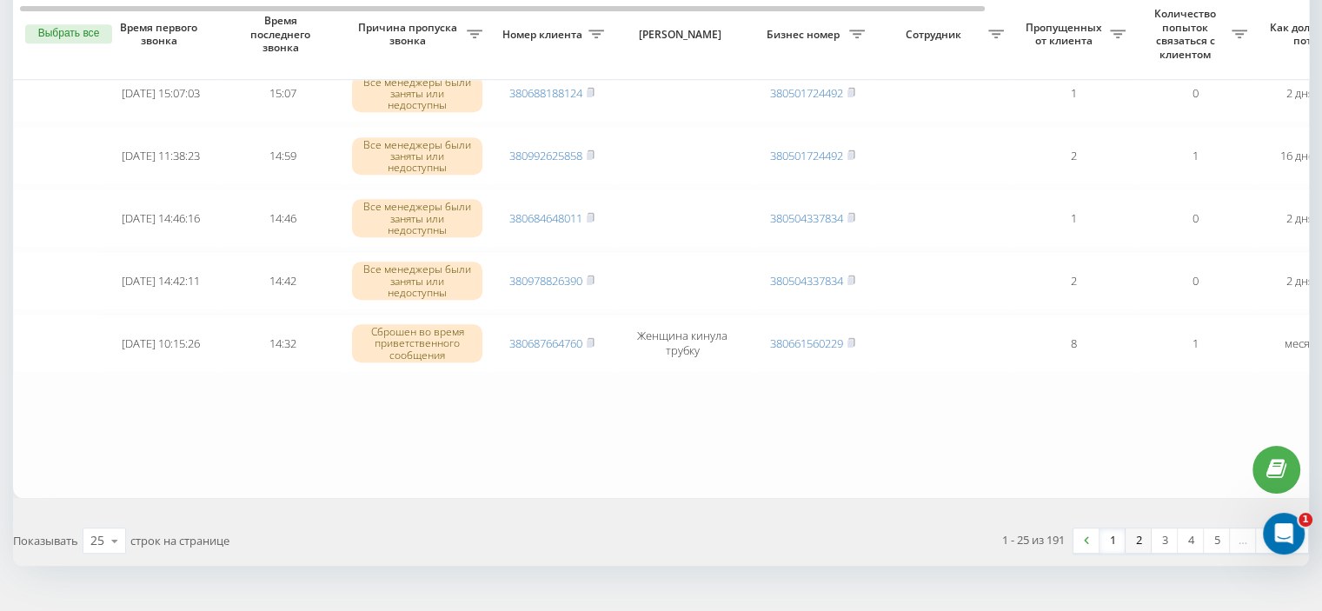
click at [1141, 529] on link "2" at bounding box center [1139, 541] width 26 height 24
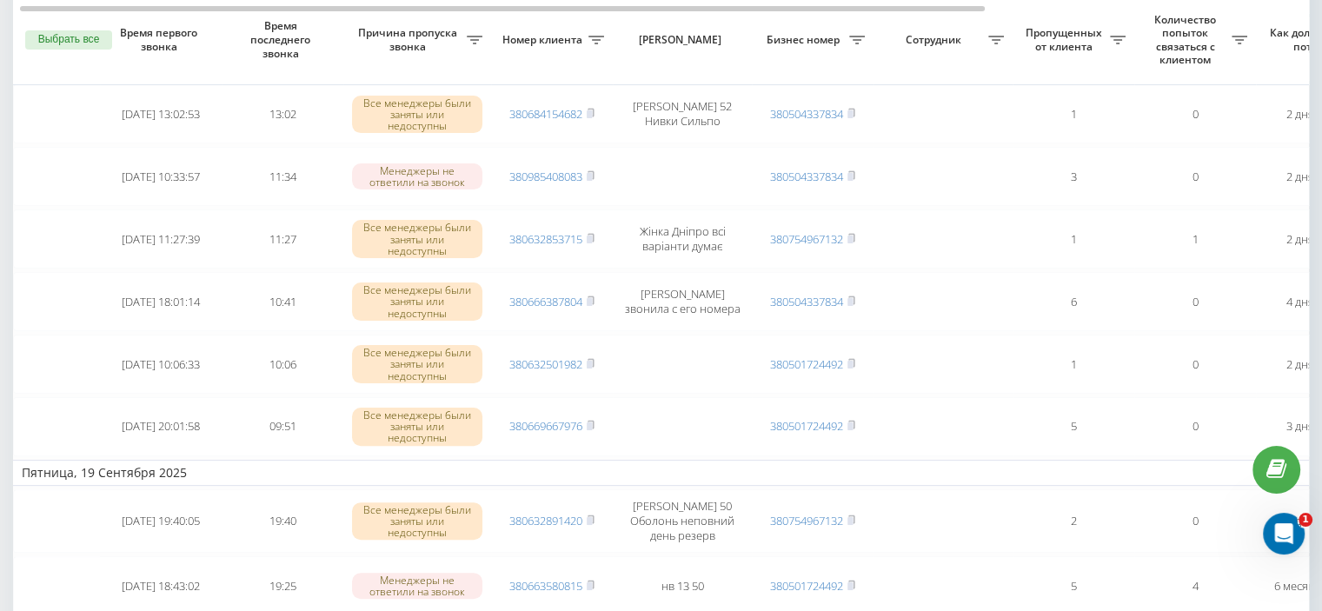
scroll to position [417, 0]
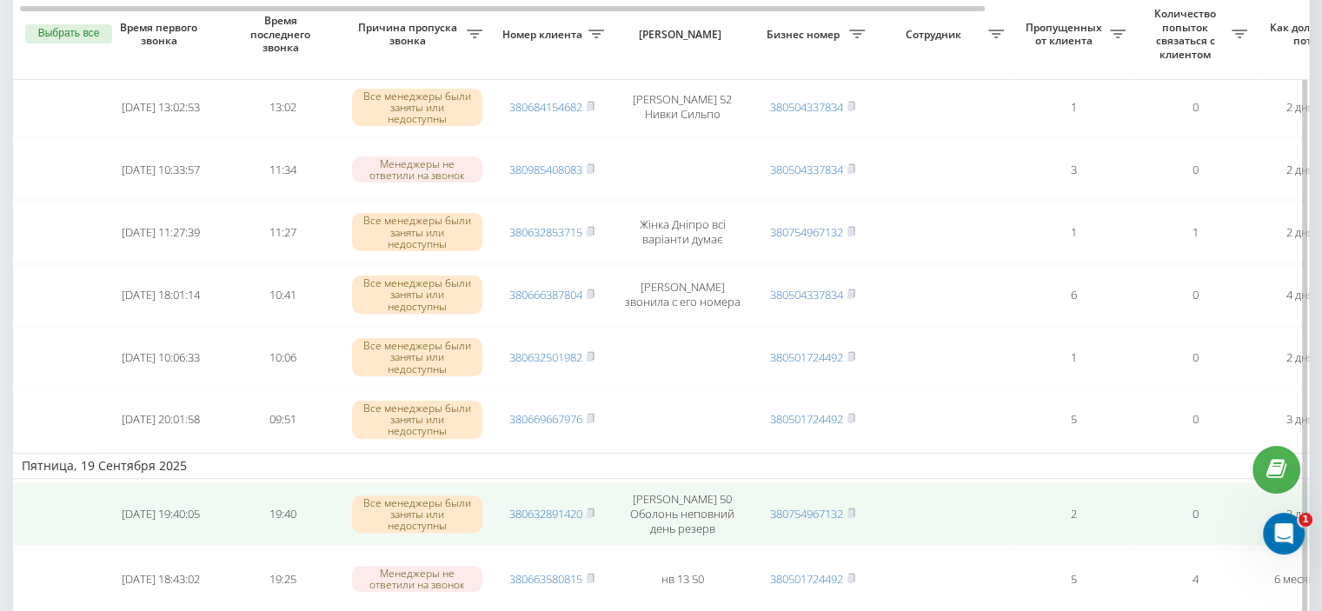
click at [597, 503] on td "380632891420" at bounding box center [552, 514] width 122 height 63
click at [594, 509] on icon at bounding box center [591, 513] width 6 height 8
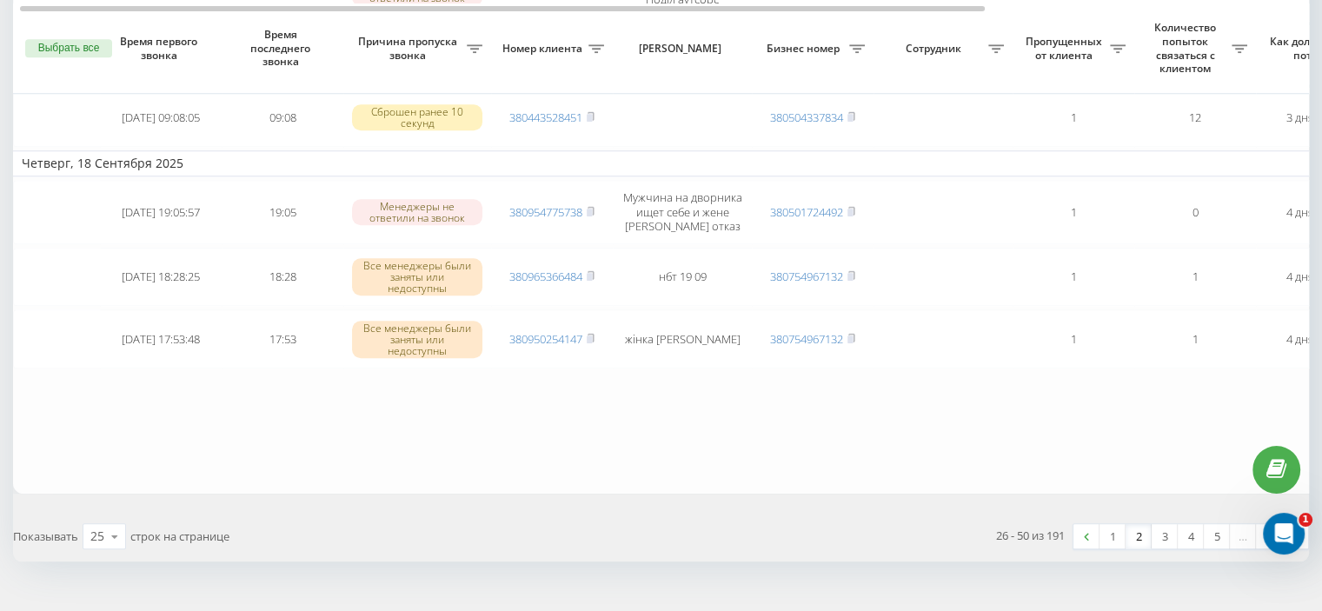
scroll to position [1527, 0]
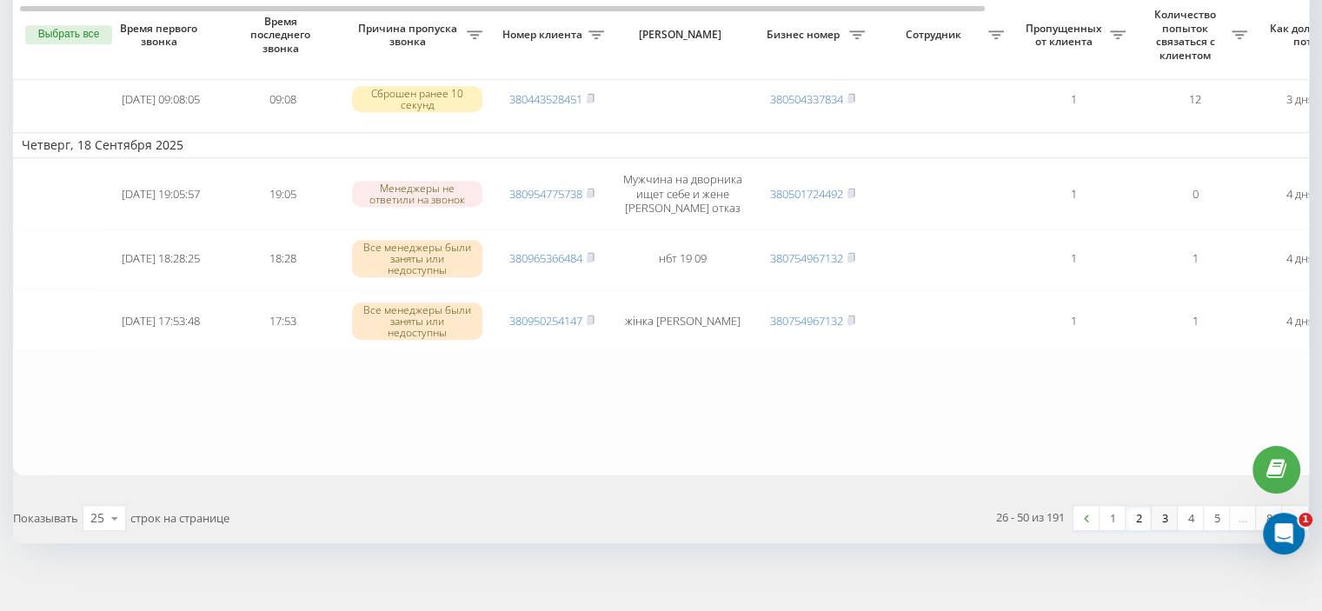
click at [1162, 506] on link "3" at bounding box center [1165, 518] width 26 height 24
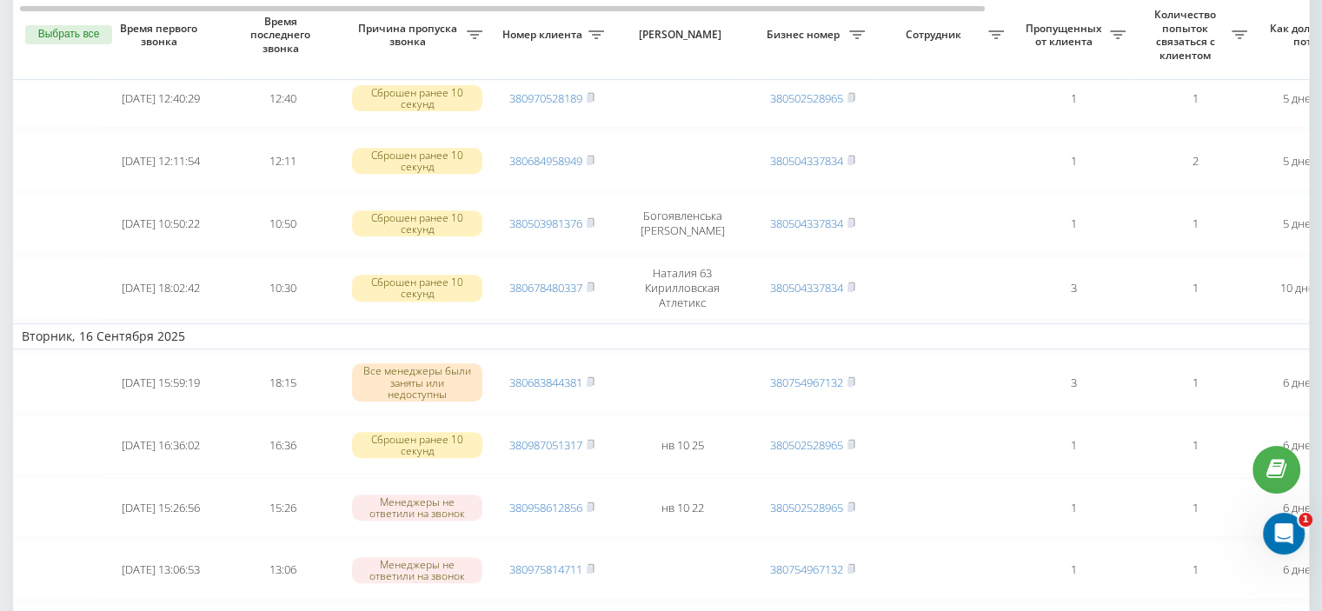
scroll to position [706, 0]
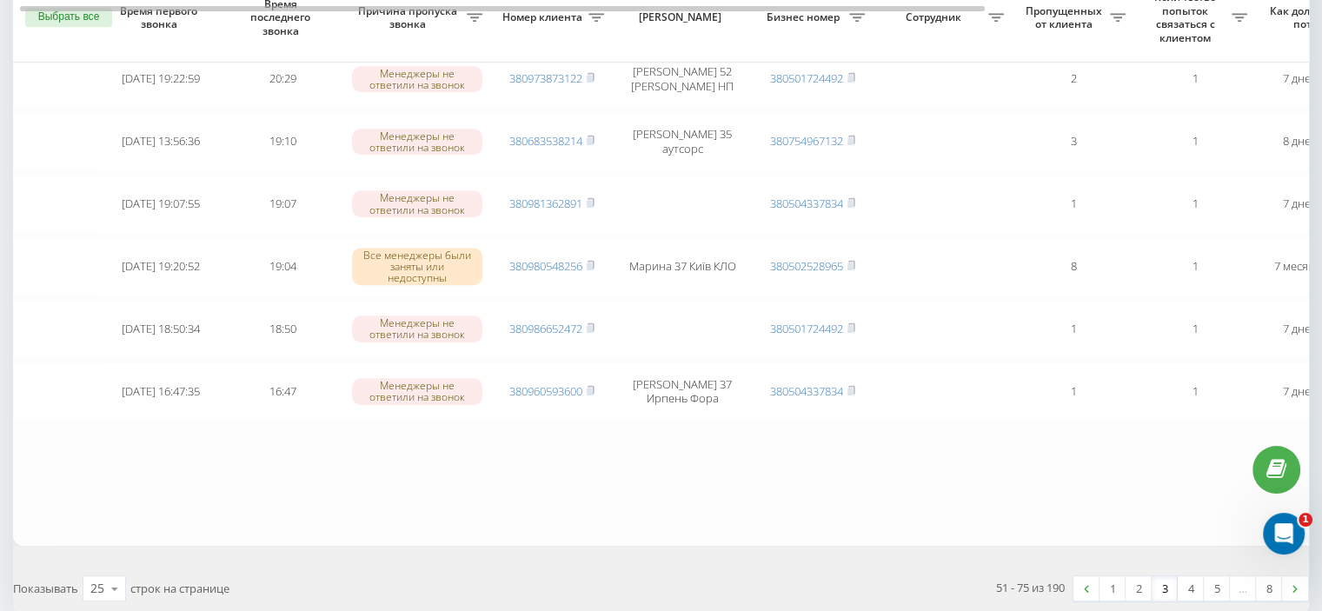
scroll to position [1464, 0]
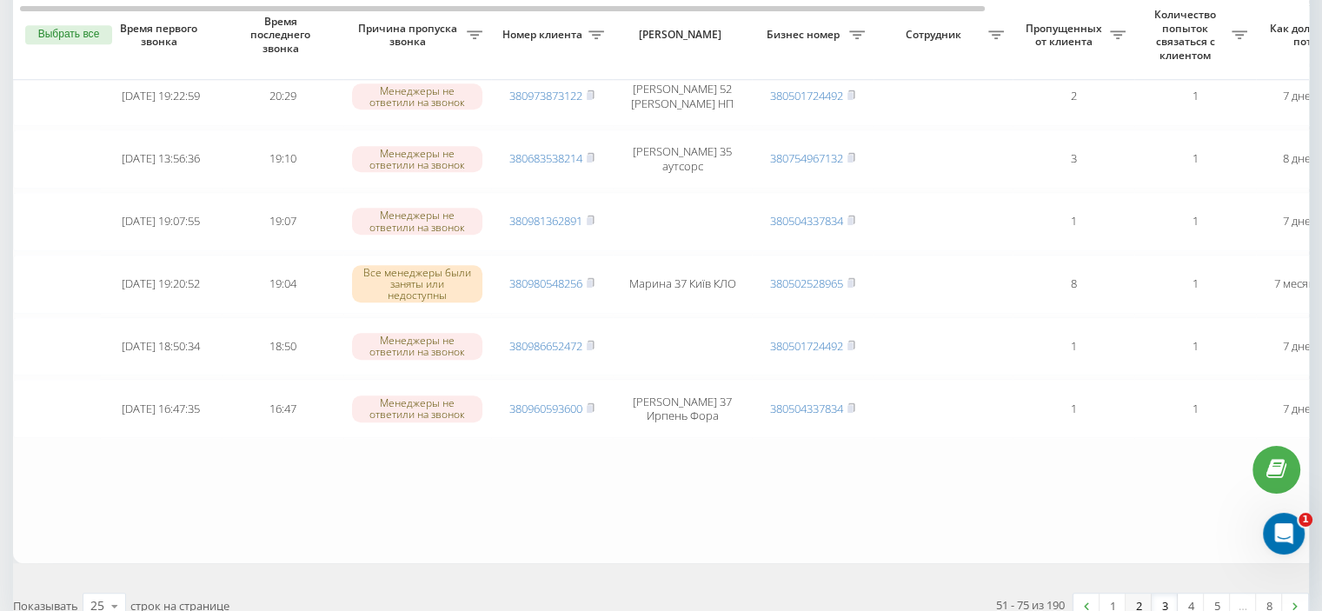
click at [1138, 594] on link "2" at bounding box center [1139, 606] width 26 height 24
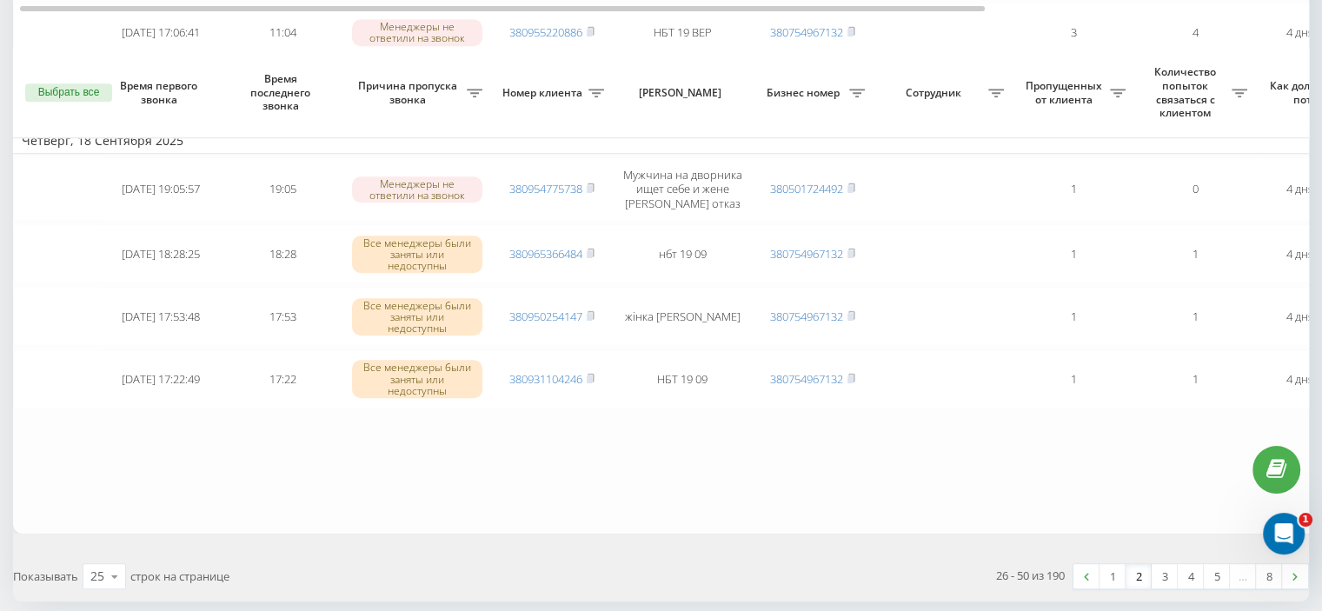
scroll to position [1435, 0]
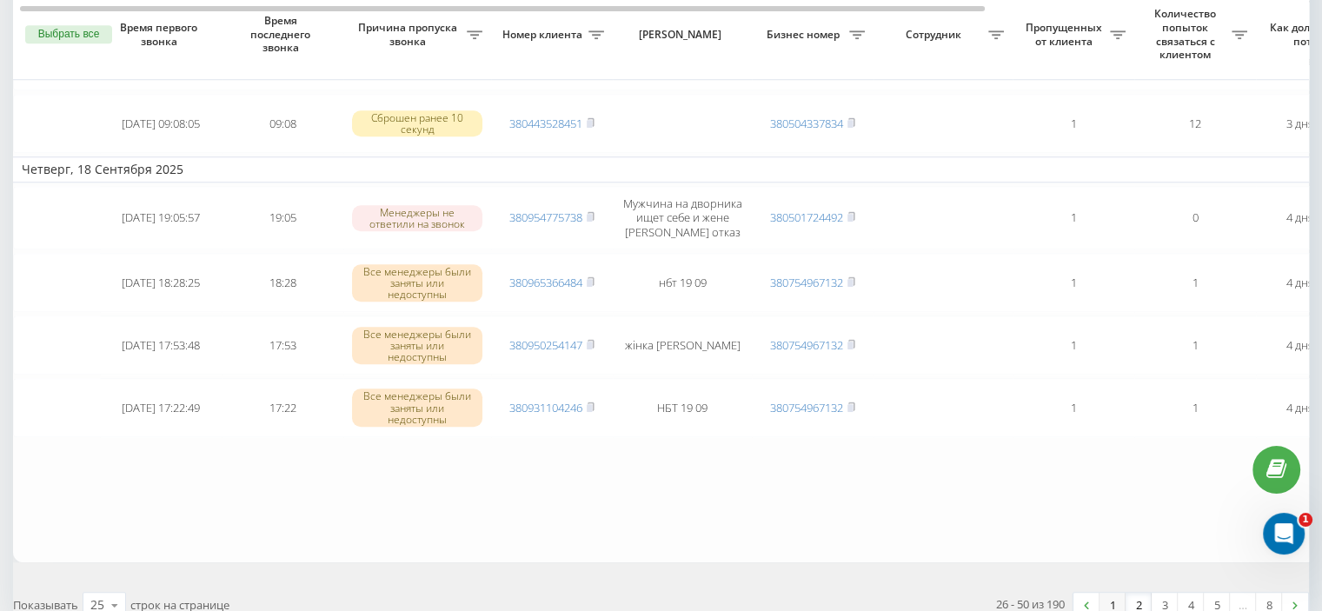
click at [1113, 593] on link "1" at bounding box center [1113, 605] width 26 height 24
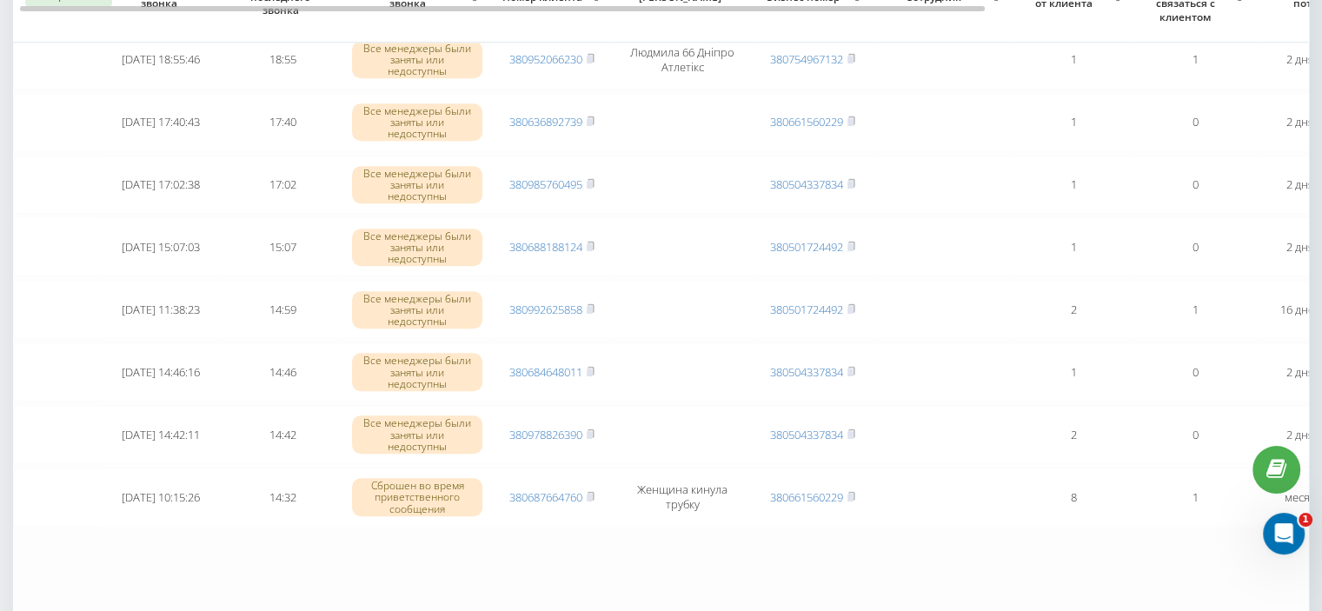
scroll to position [1304, 0]
